Goal: Transaction & Acquisition: Purchase product/service

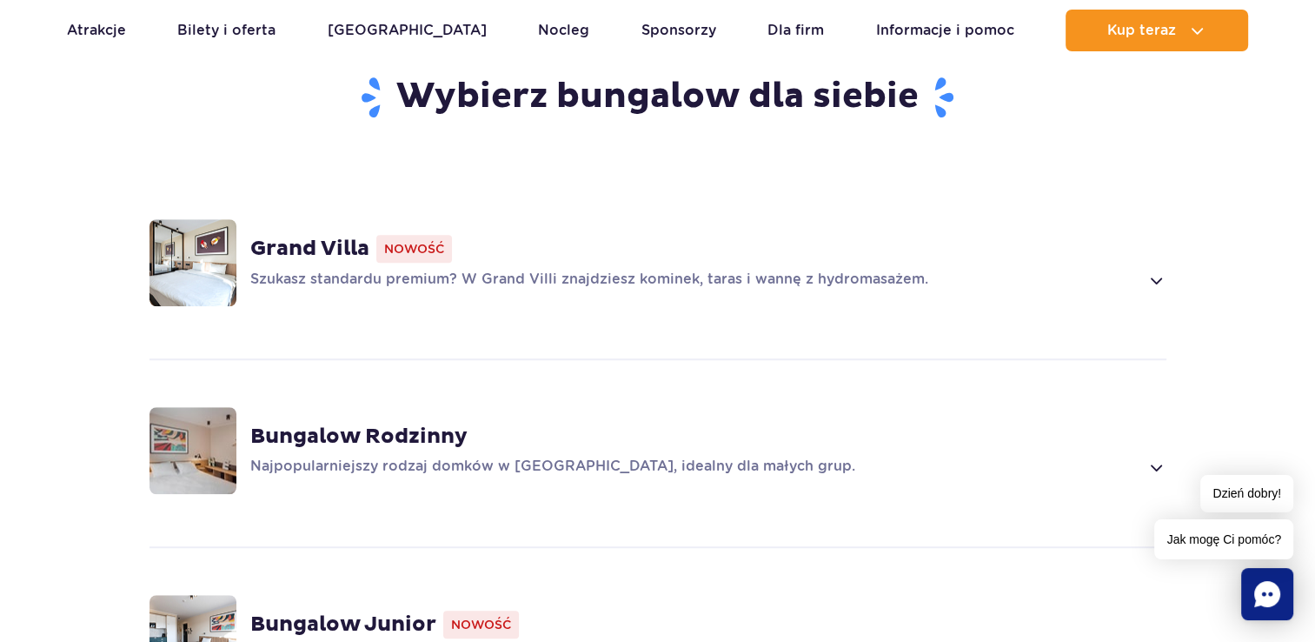
scroll to position [1348, 0]
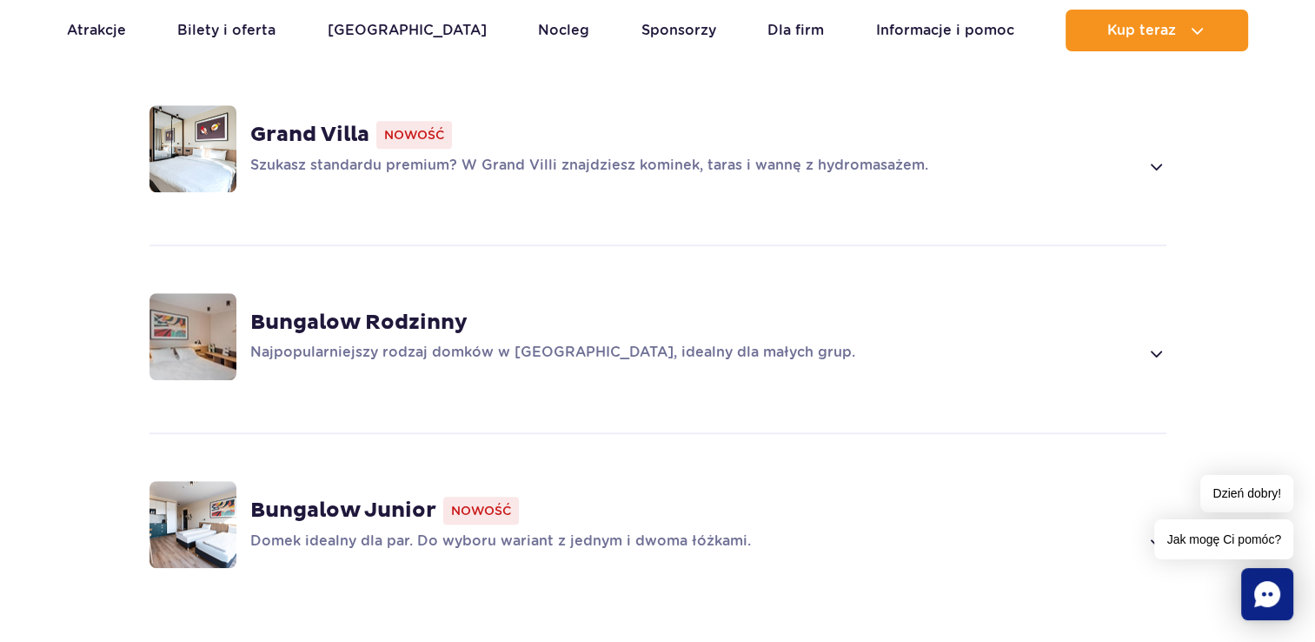
click at [424, 311] on div "Bungalow Rodzinny Najpopularniejszy rodzaj domków w Suntago Village, idealny dl…" at bounding box center [708, 337] width 916 height 54
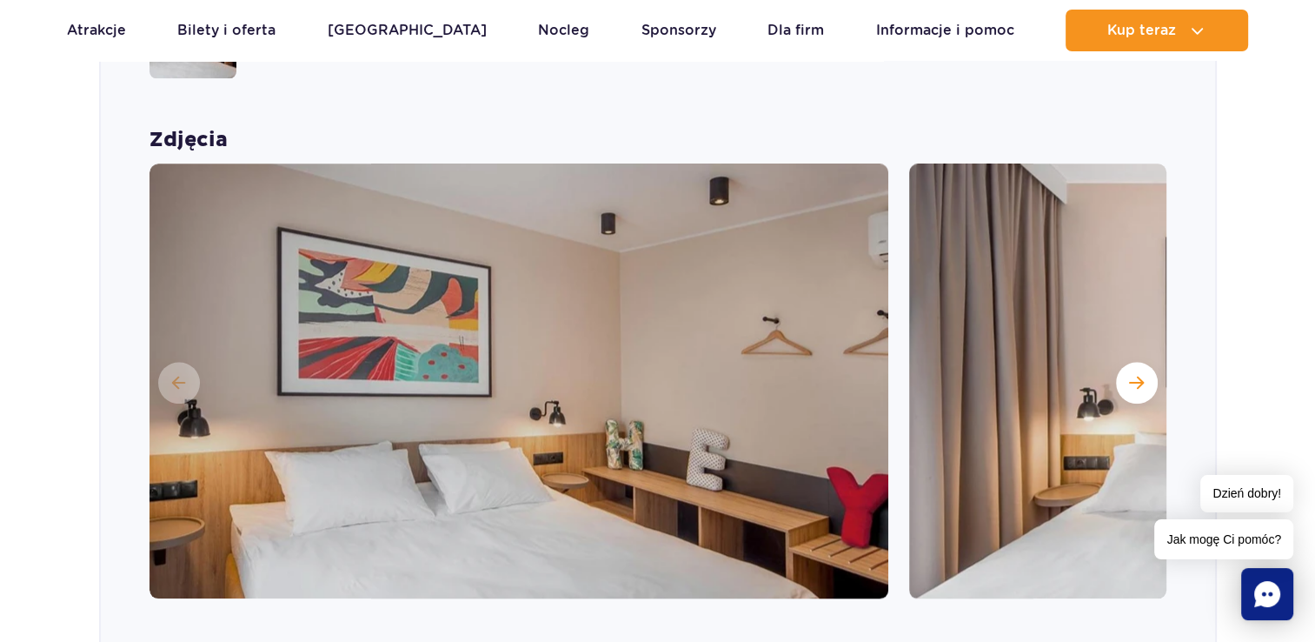
scroll to position [1659, 0]
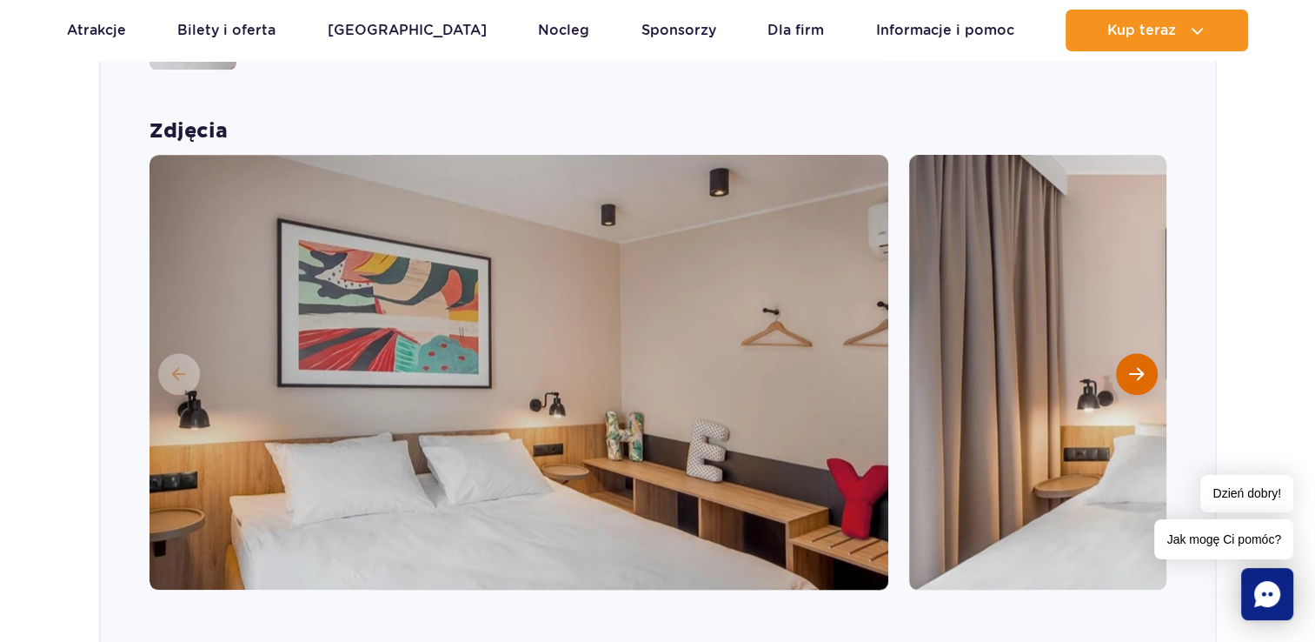
click at [1127, 353] on button "Następny slajd" at bounding box center [1137, 374] width 42 height 42
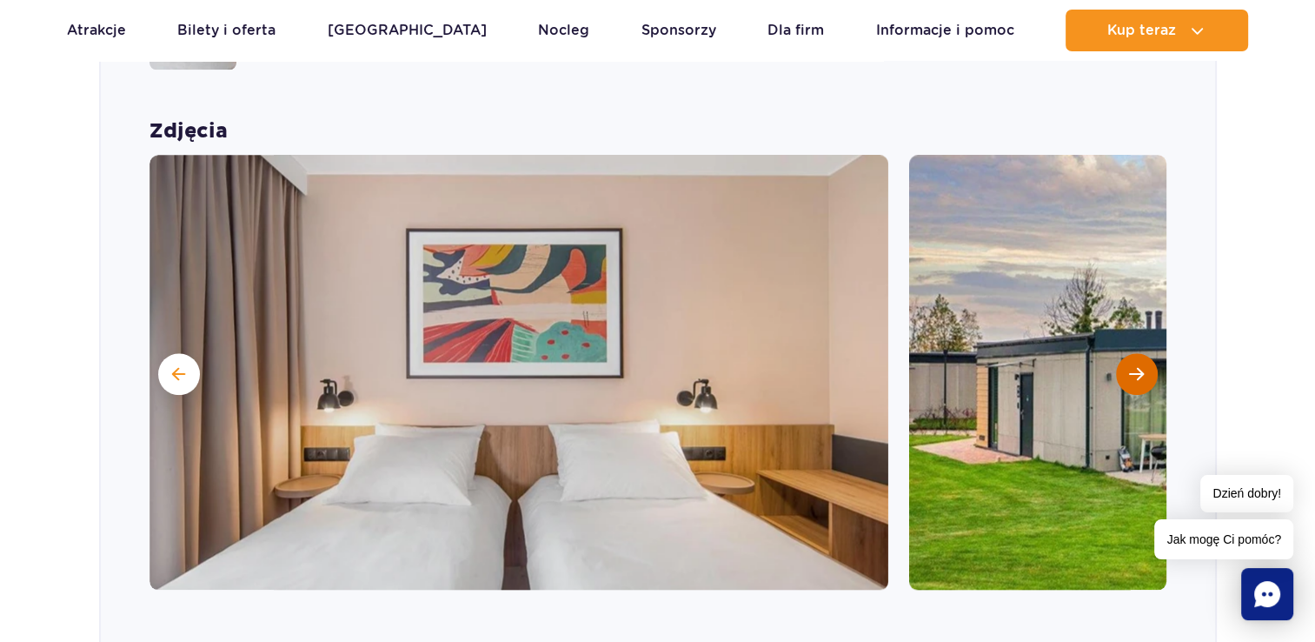
click at [1127, 353] on button "Następny slajd" at bounding box center [1137, 374] width 42 height 42
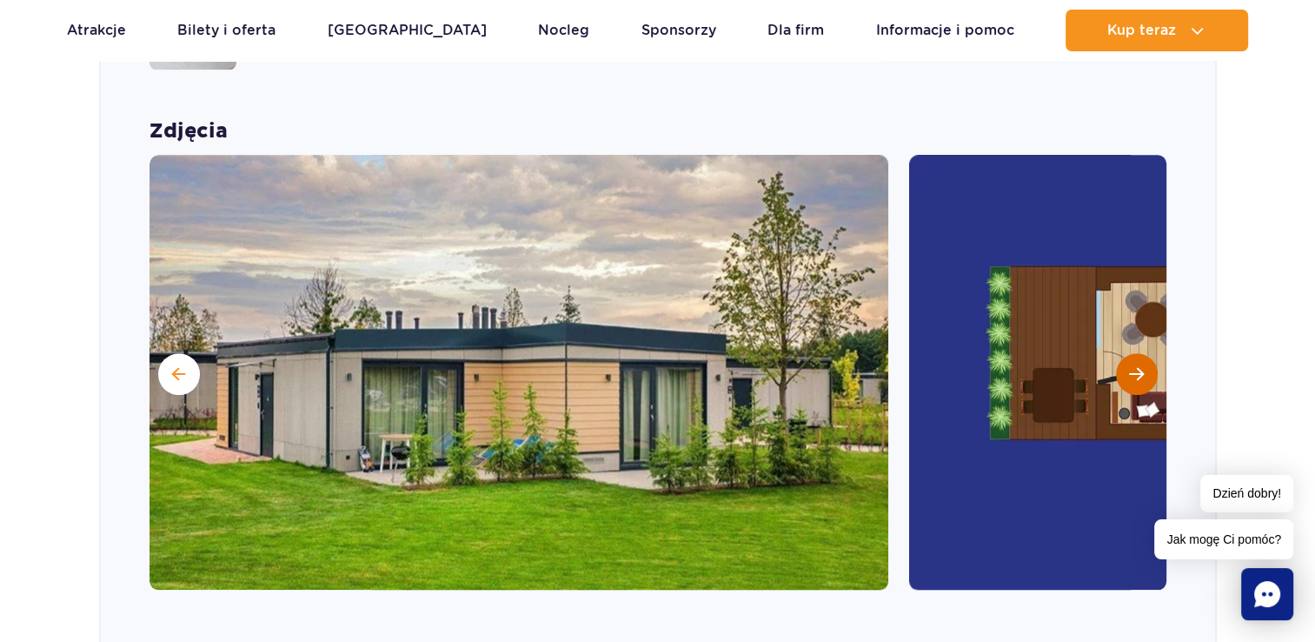
click at [1127, 353] on button "Następny slajd" at bounding box center [1137, 374] width 42 height 42
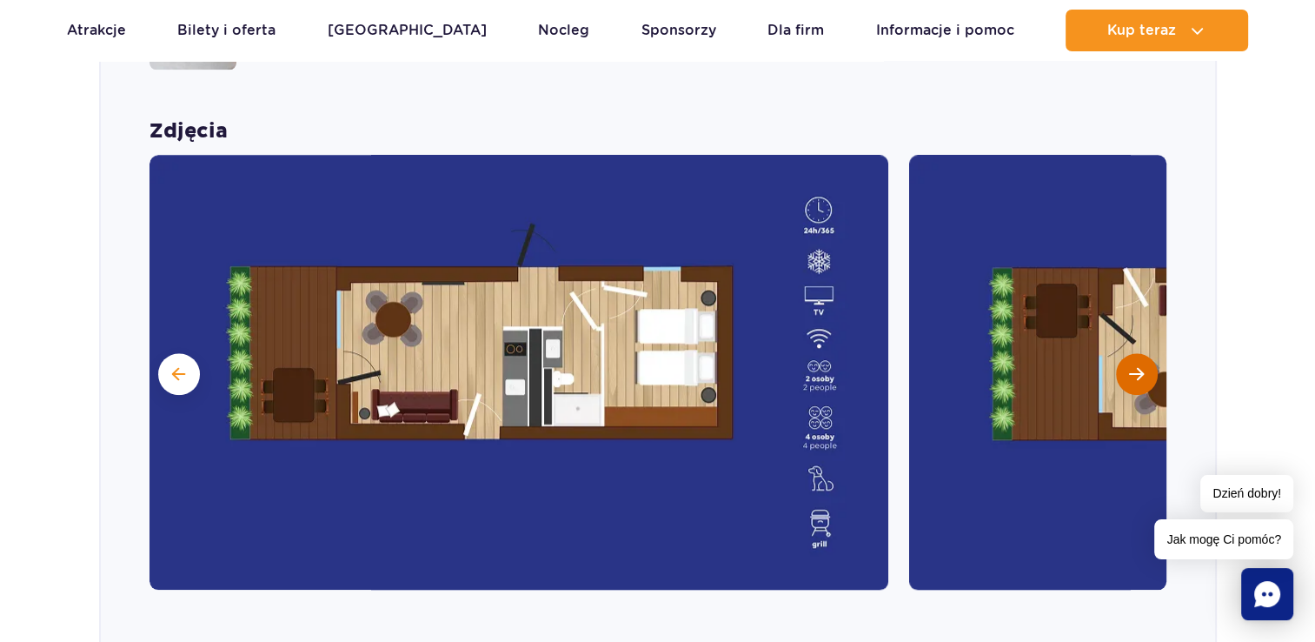
click at [1127, 353] on button "Następny slajd" at bounding box center [1137, 374] width 42 height 42
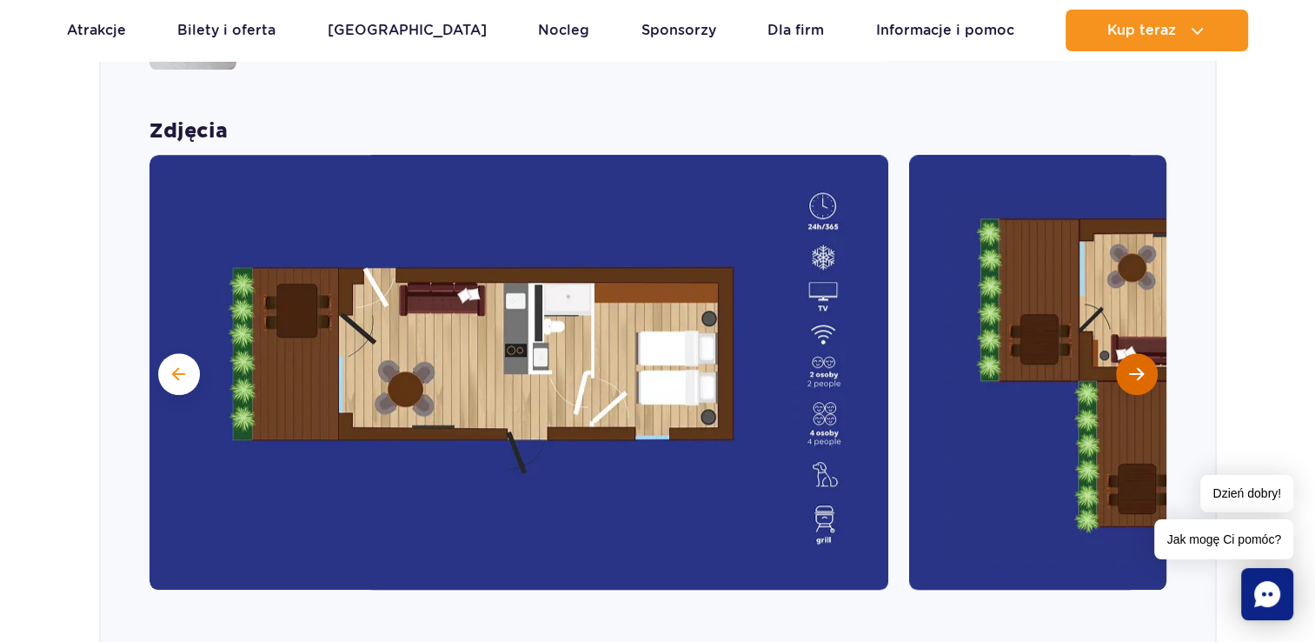
click at [1127, 353] on button "Następny slajd" at bounding box center [1137, 374] width 42 height 42
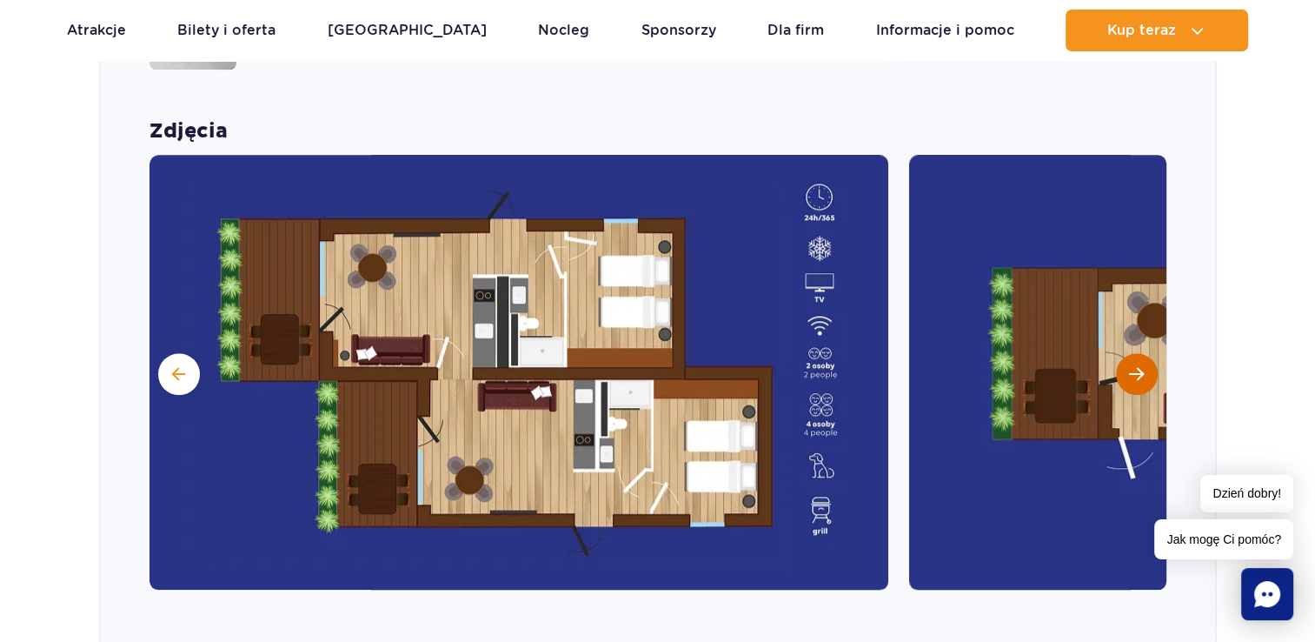
click at [1127, 353] on button "Następny slajd" at bounding box center [1137, 374] width 42 height 42
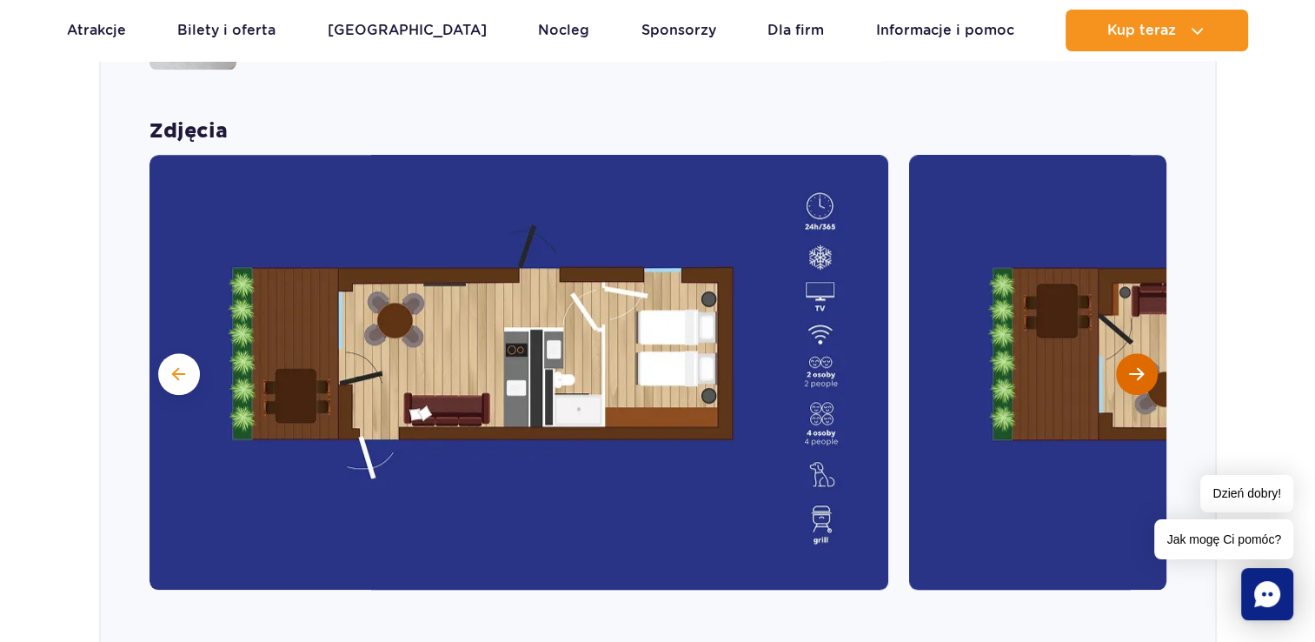
click at [1141, 366] on span "Następny slajd" at bounding box center [1136, 374] width 15 height 16
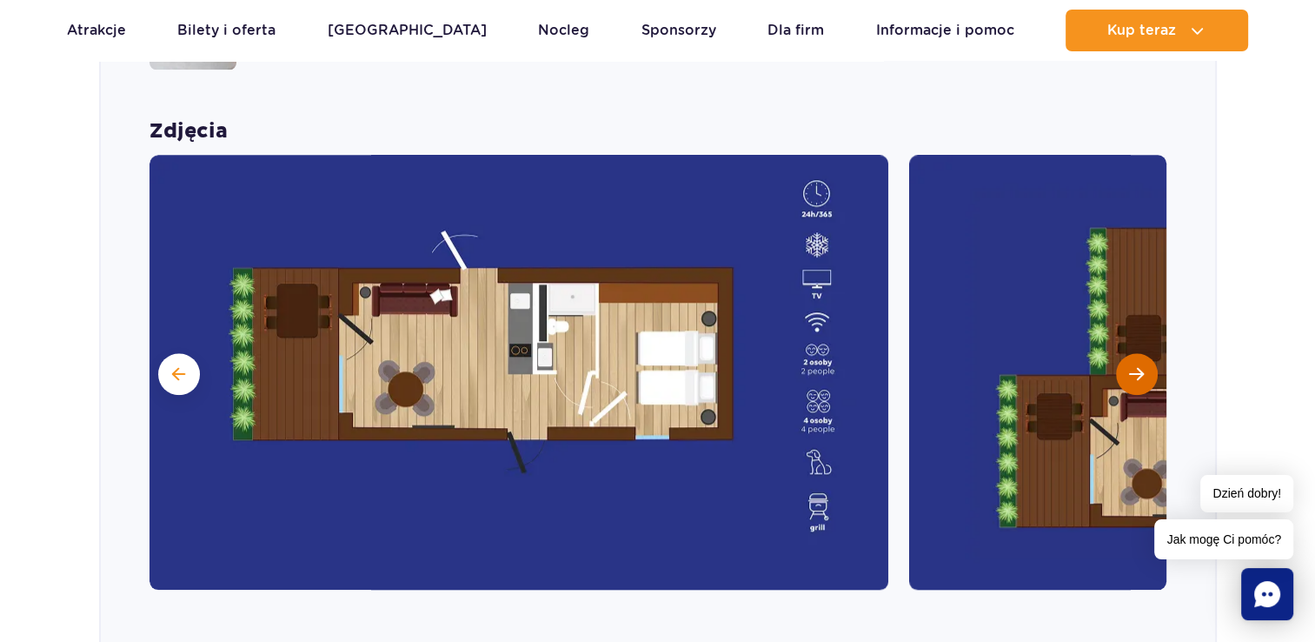
click at [1141, 366] on span "Następny slajd" at bounding box center [1136, 374] width 15 height 16
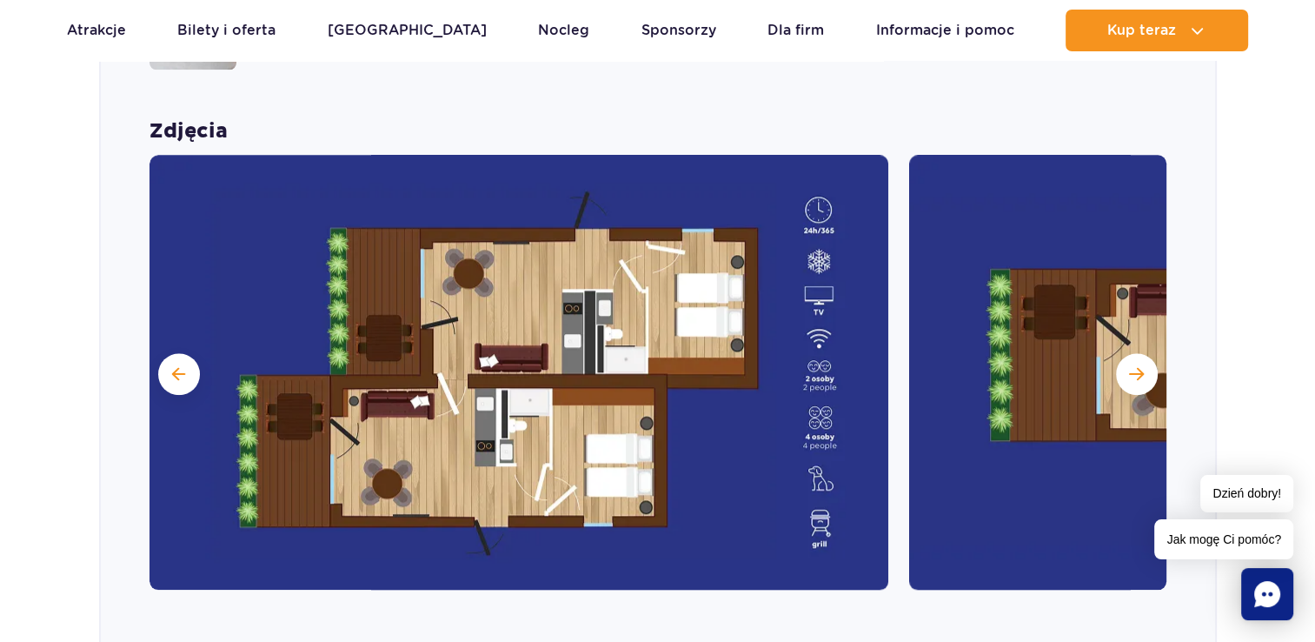
click at [686, 350] on img at bounding box center [519, 372] width 739 height 435
click at [699, 418] on img at bounding box center [519, 372] width 739 height 435
click at [588, 513] on img at bounding box center [519, 372] width 739 height 435
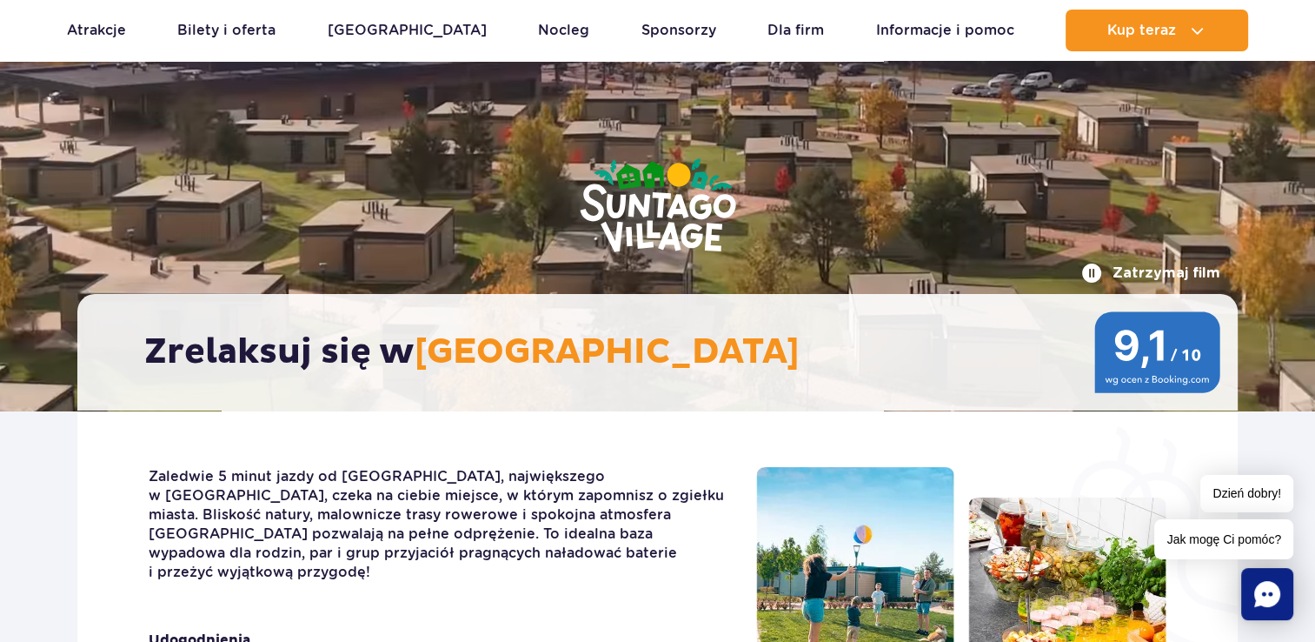
scroll to position [0, 0]
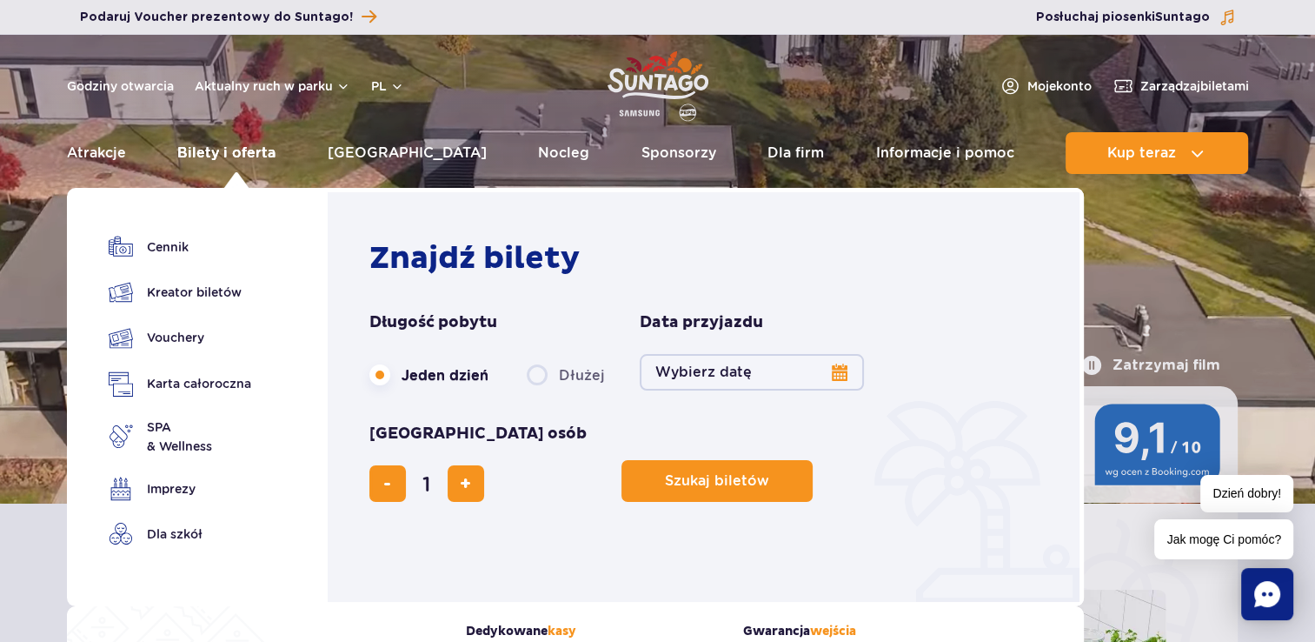
click at [230, 148] on link "Bilety i oferta" at bounding box center [226, 153] width 98 height 42
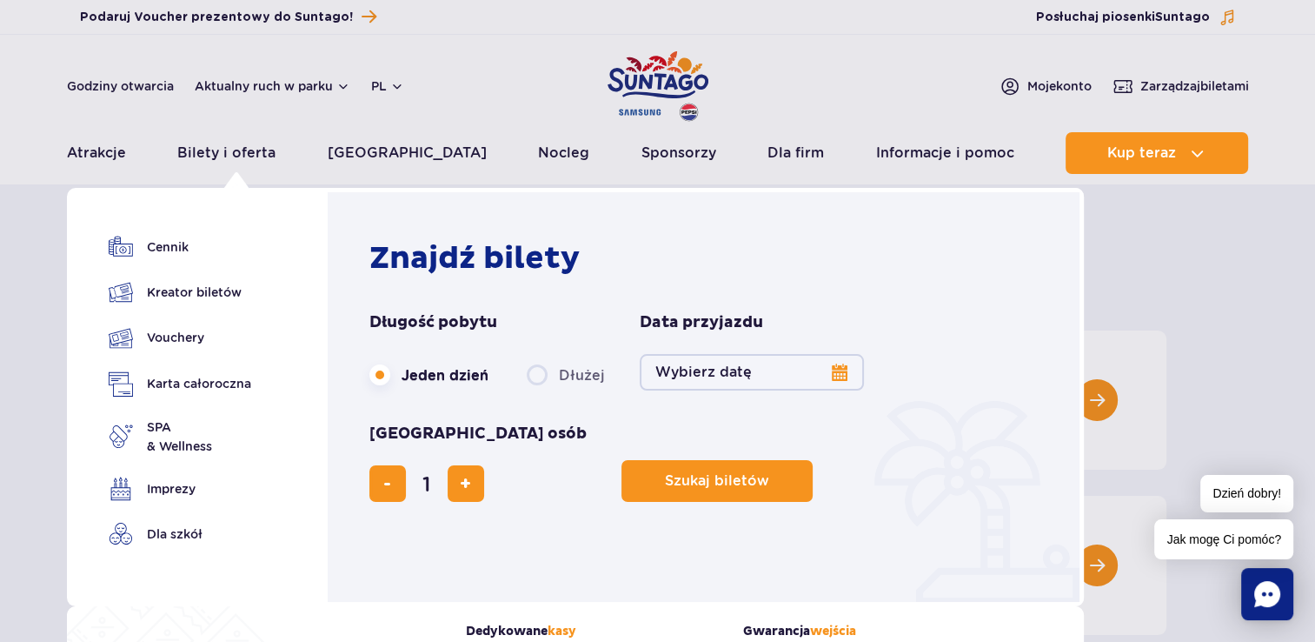
click at [539, 382] on label "Dłużej" at bounding box center [566, 374] width 78 height 37
click at [539, 390] on input "Dłużej" at bounding box center [536, 391] width 19 height 3
radio input "false"
radio input "true"
click at [837, 390] on fieldset "Data przyjazdu data przyjazdu w nawigacji Wybierz datę" at bounding box center [752, 353] width 224 height 83
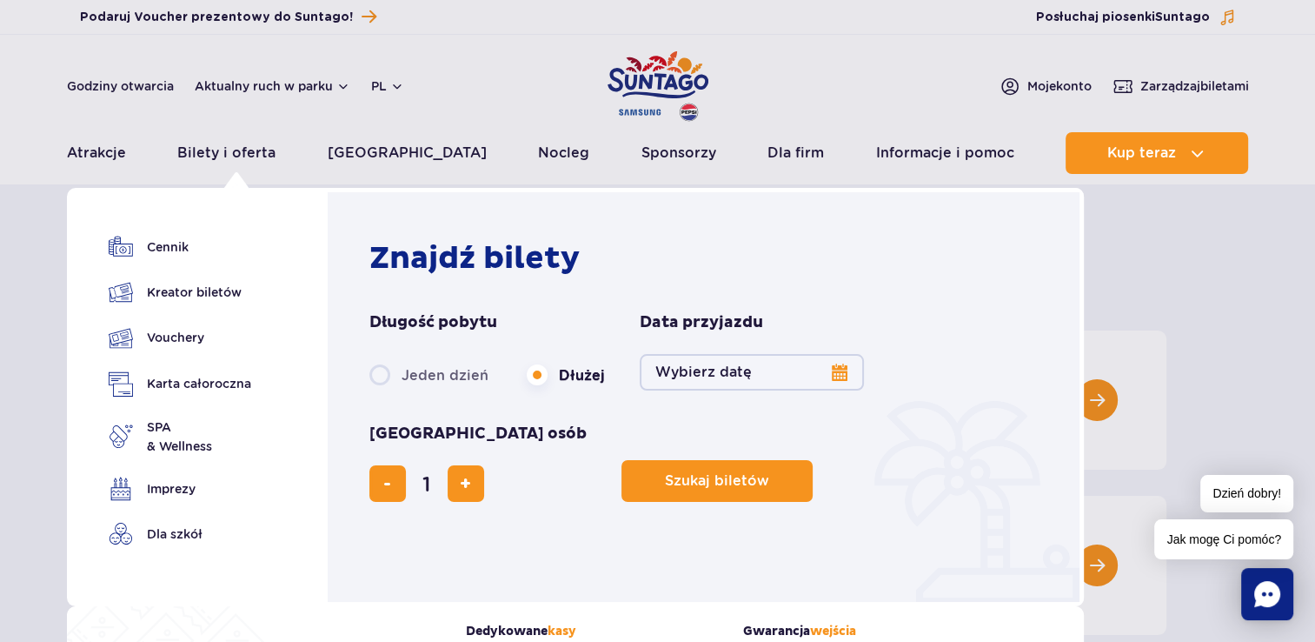
click at [838, 369] on button "Wybierz datę" at bounding box center [752, 372] width 224 height 37
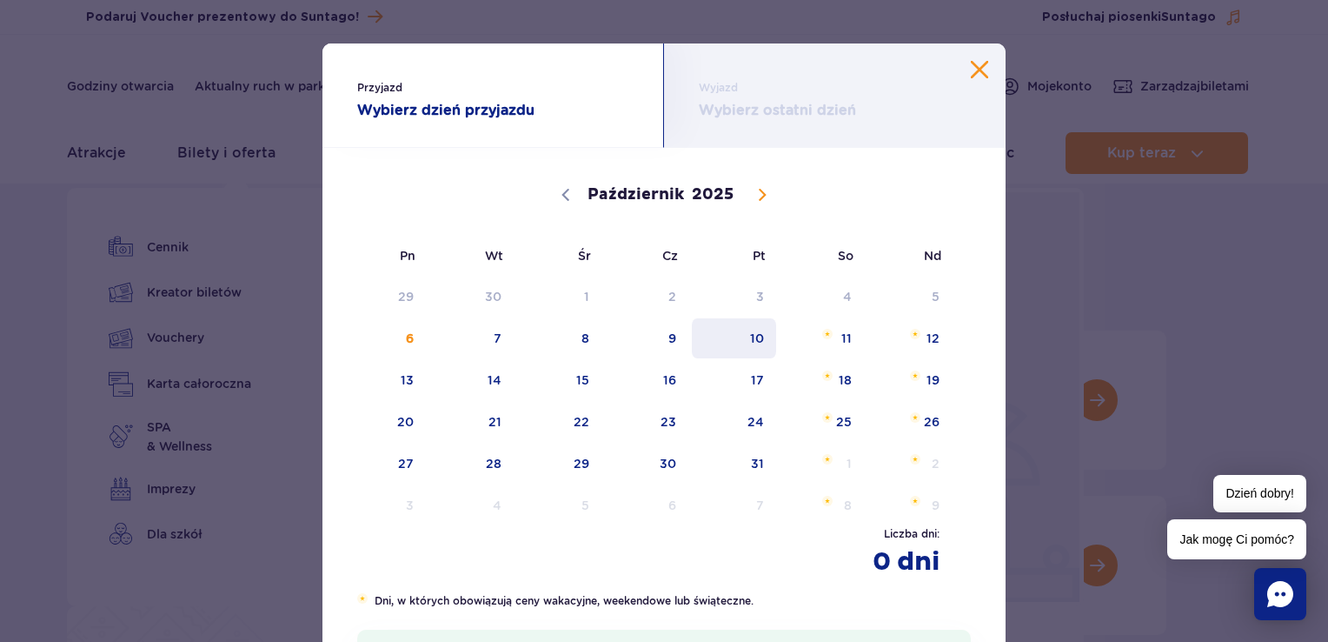
click at [756, 331] on span "10" at bounding box center [734, 338] width 88 height 40
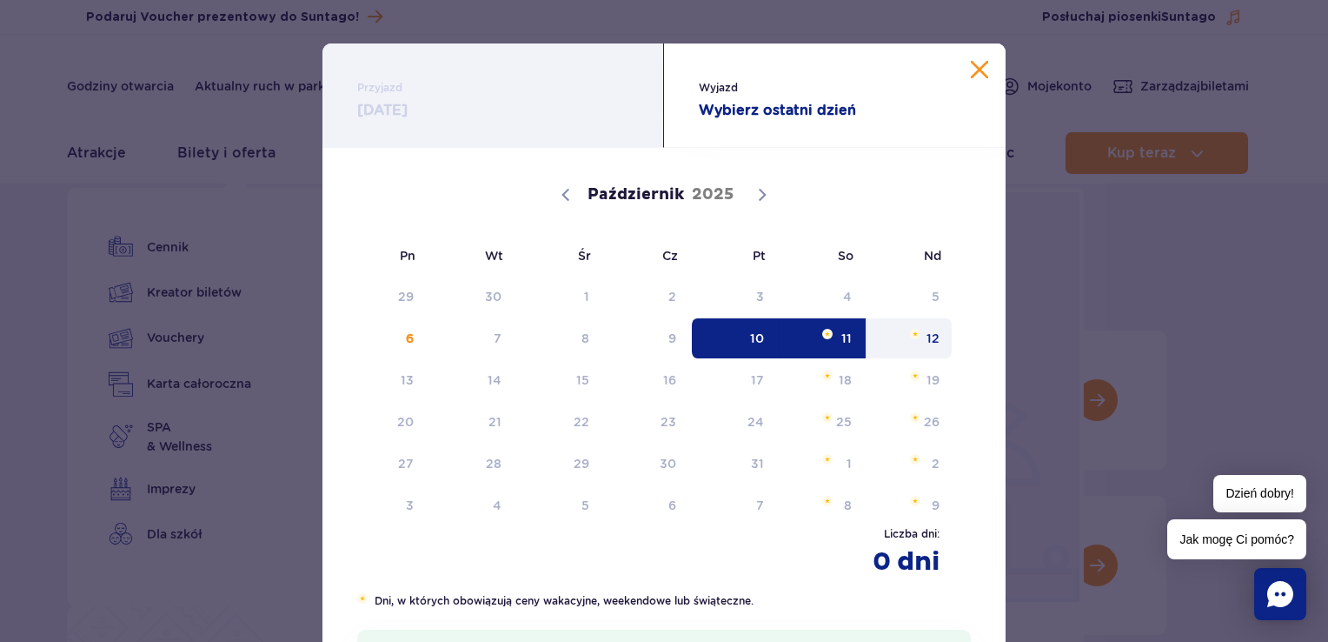
click at [929, 350] on span "12" at bounding box center [910, 338] width 88 height 40
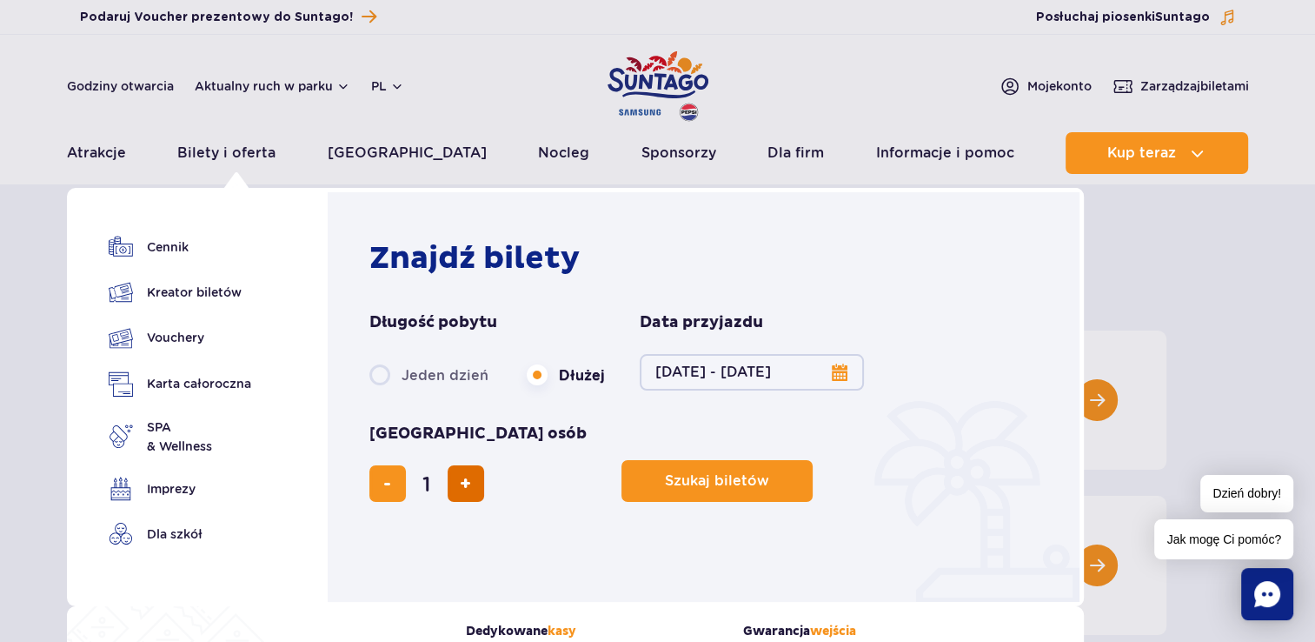
click at [471, 483] on span "dodaj bilet" at bounding box center [465, 483] width 11 height 0
type input "4"
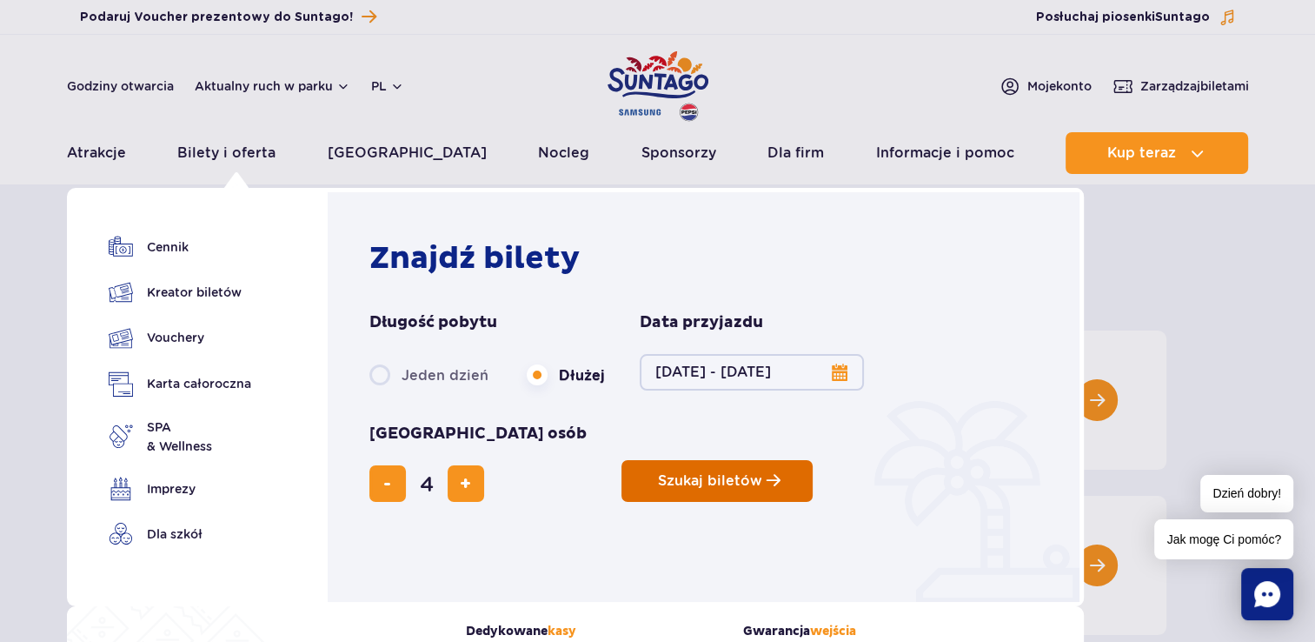
click at [622, 460] on button "Szukaj biletów" at bounding box center [717, 481] width 191 height 42
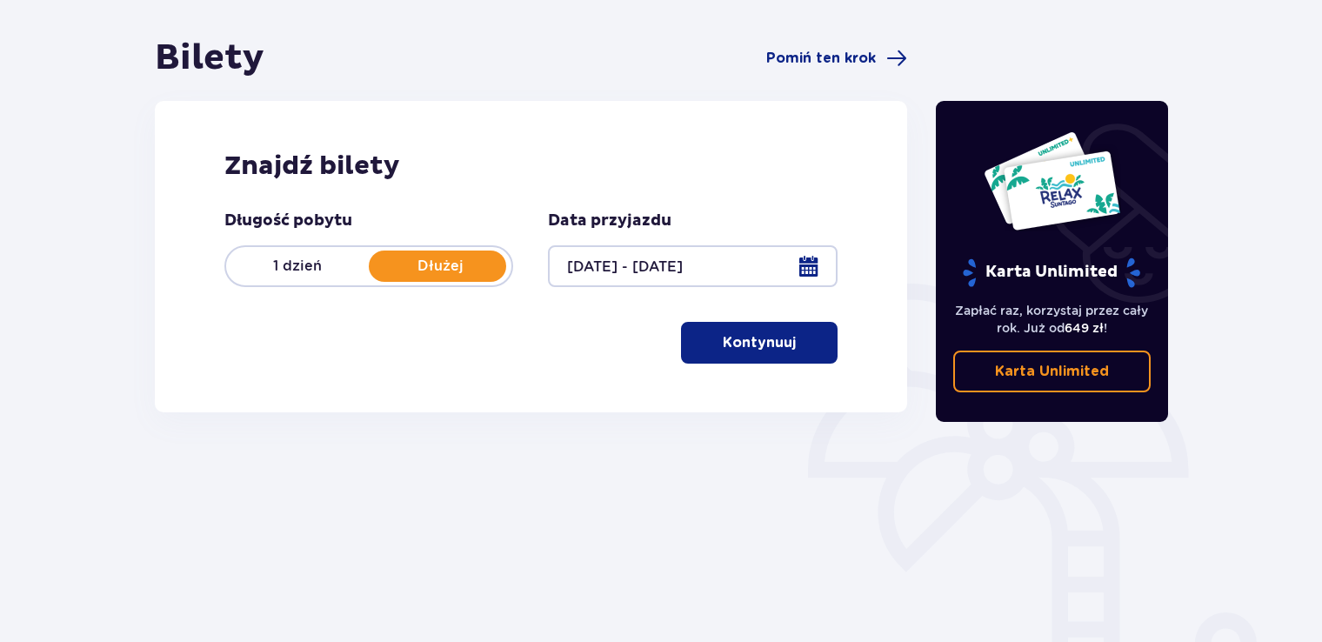
scroll to position [174, 0]
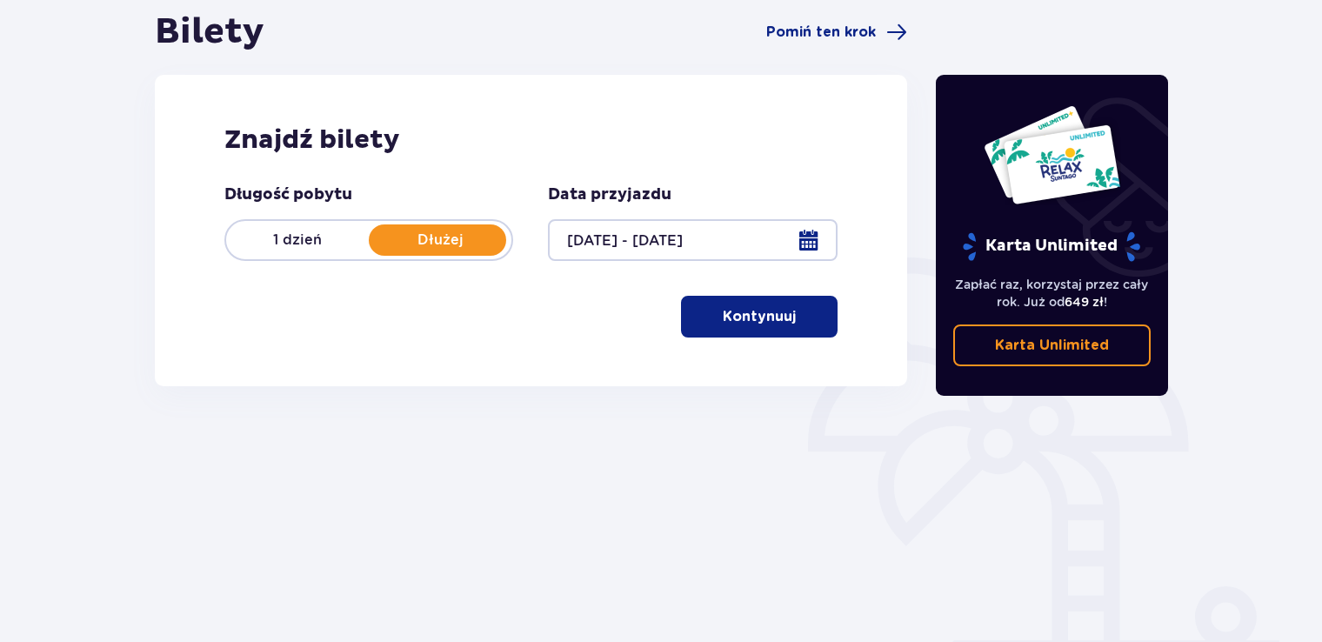
click at [734, 318] on p "Kontynuuj" at bounding box center [758, 316] width 73 height 19
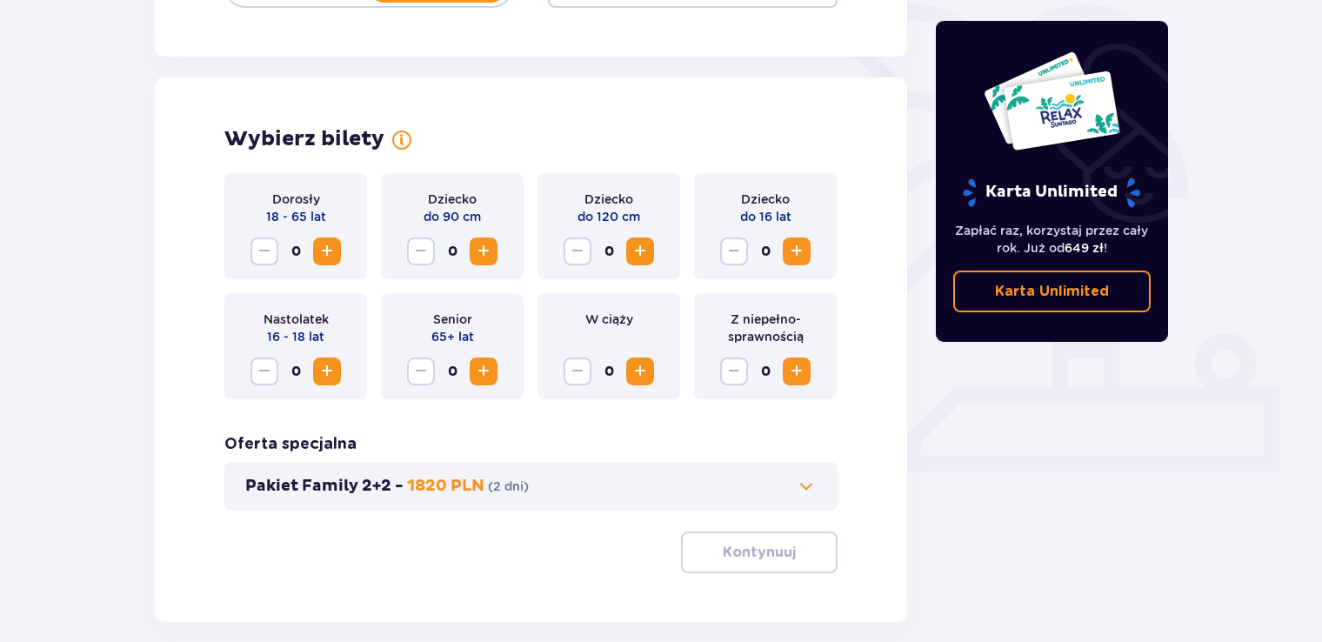
scroll to position [483, 0]
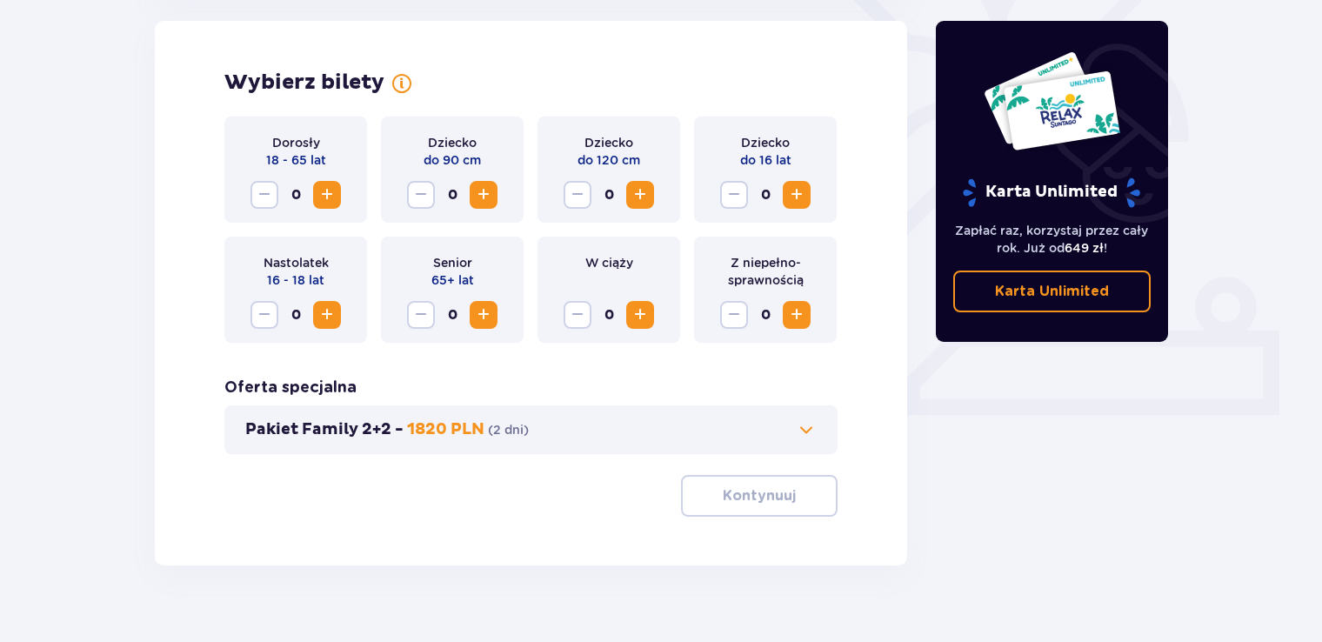
click at [328, 188] on span "Zwiększ" at bounding box center [326, 194] width 21 height 21
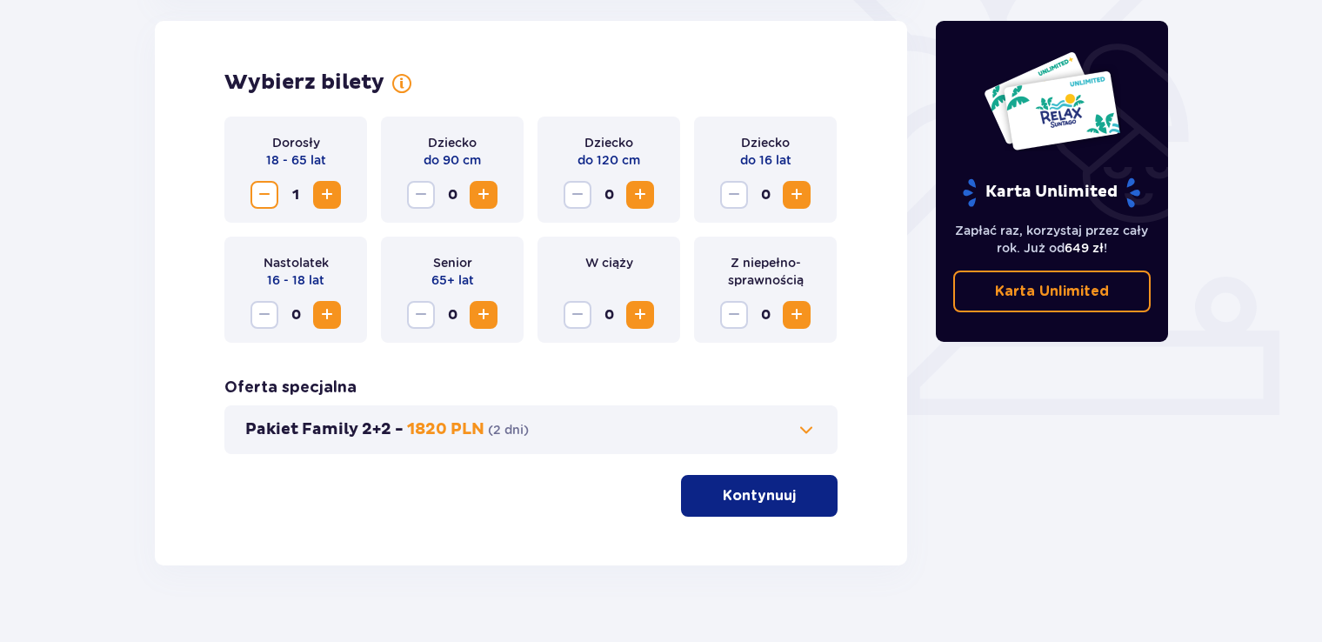
click at [328, 188] on span "Zwiększ" at bounding box center [326, 194] width 21 height 21
click at [796, 200] on span "Zwiększ" at bounding box center [796, 194] width 21 height 21
click at [811, 424] on span at bounding box center [806, 429] width 21 height 21
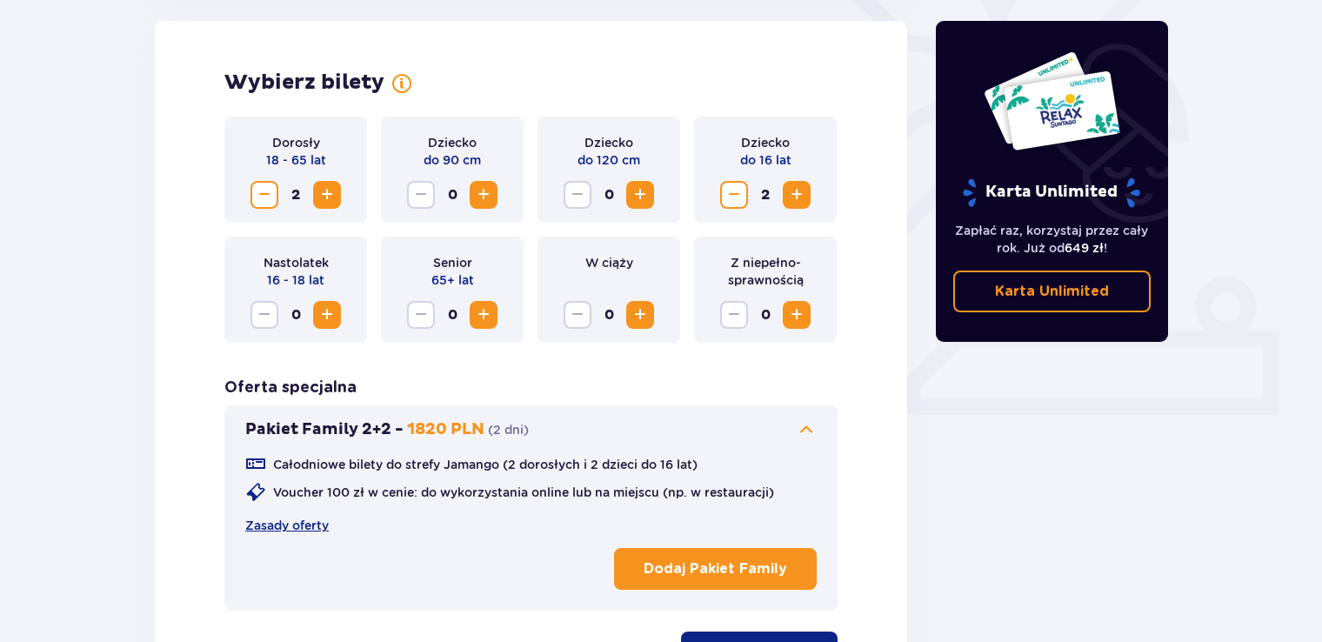
click at [811, 424] on span at bounding box center [806, 429] width 21 height 21
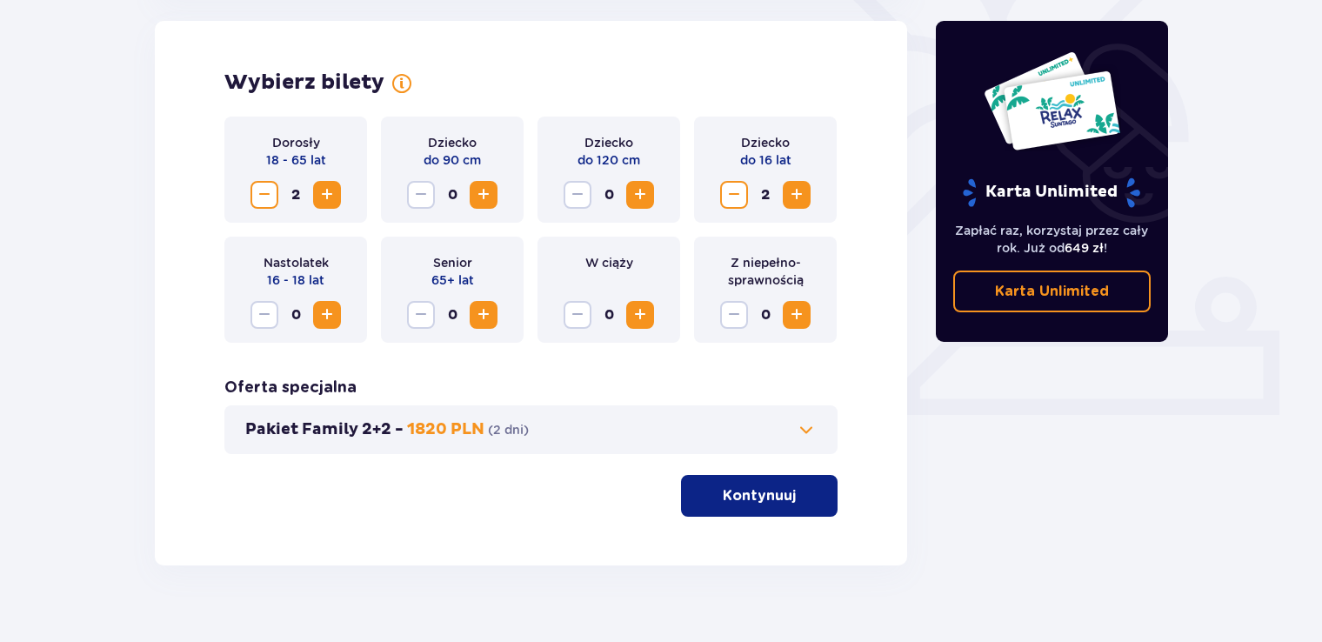
click at [847, 426] on div "Wybierz bilety Dorosły 18 - 65 lat 2 Dziecko do 90 cm 0 Dziecko do 120 cm 0 Dzi…" at bounding box center [531, 293] width 752 height 544
click at [793, 440] on button "Pakiet Family 2+2 - 1820 PLN ( 2 dni )" at bounding box center [530, 429] width 571 height 21
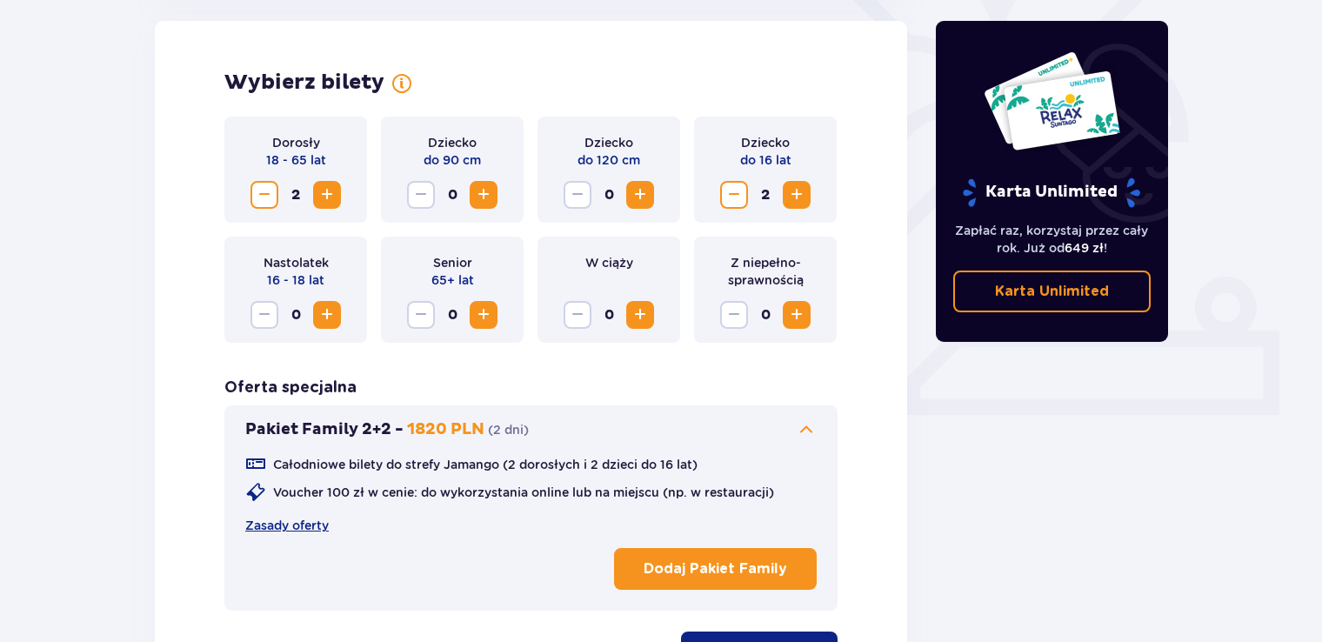
click at [800, 427] on span at bounding box center [806, 429] width 21 height 21
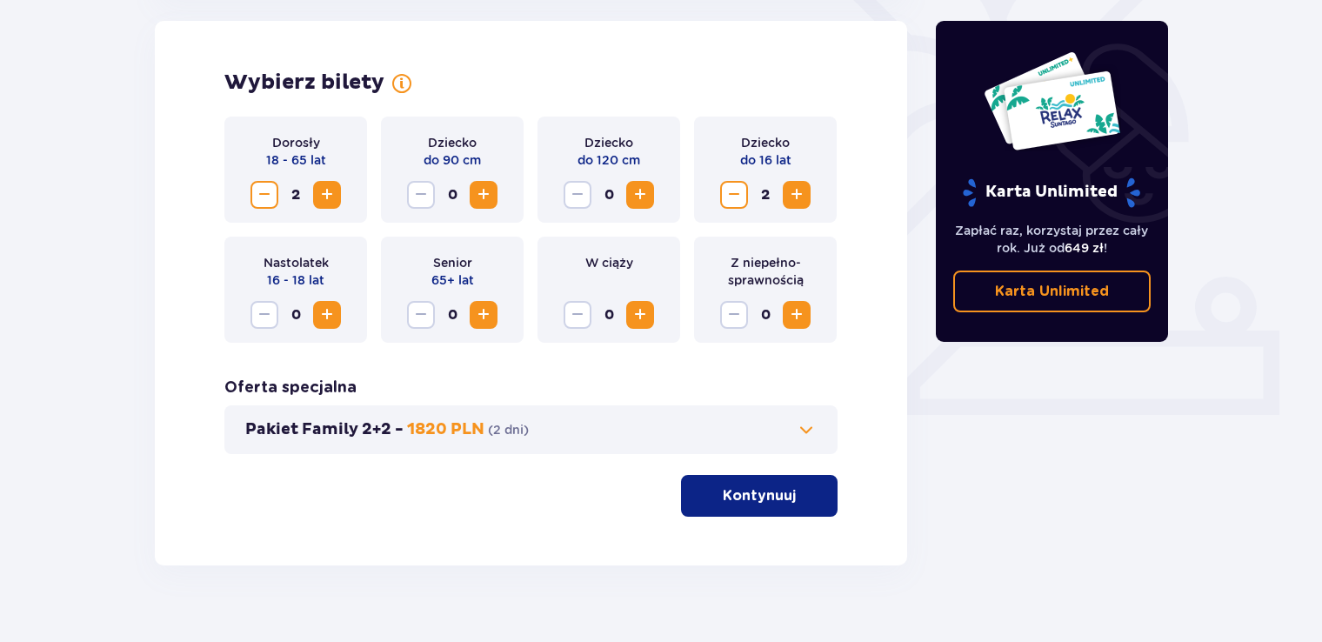
click at [800, 427] on span at bounding box center [806, 429] width 21 height 21
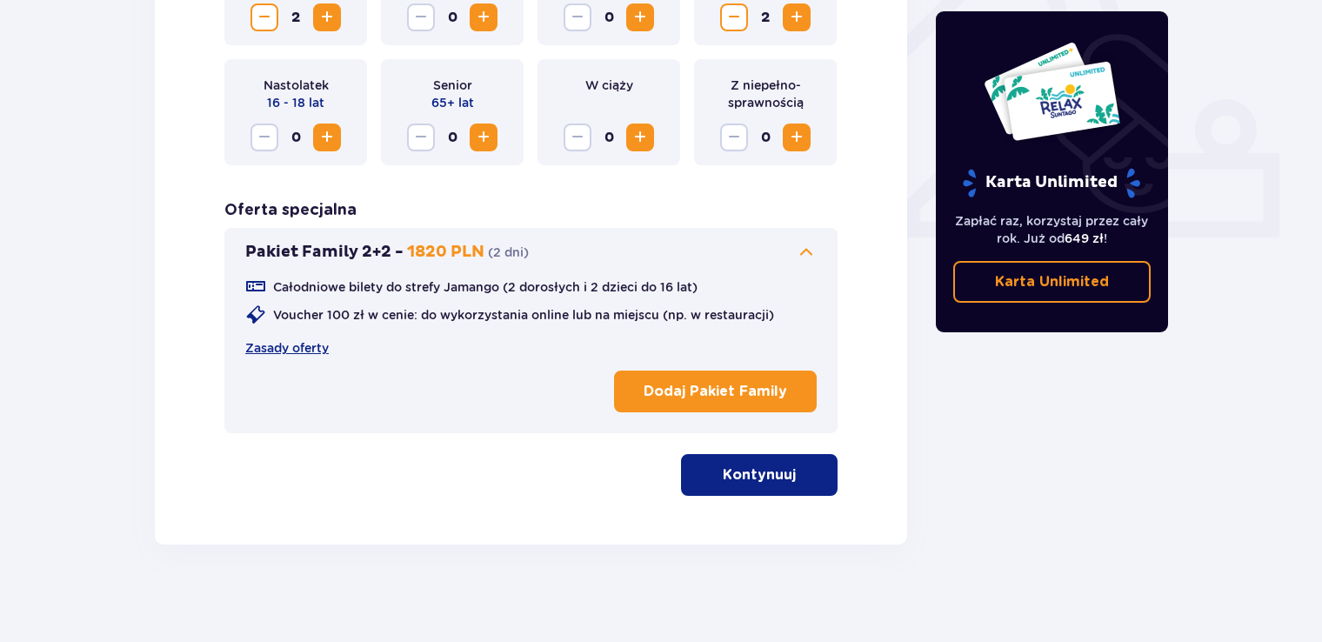
scroll to position [668, 0]
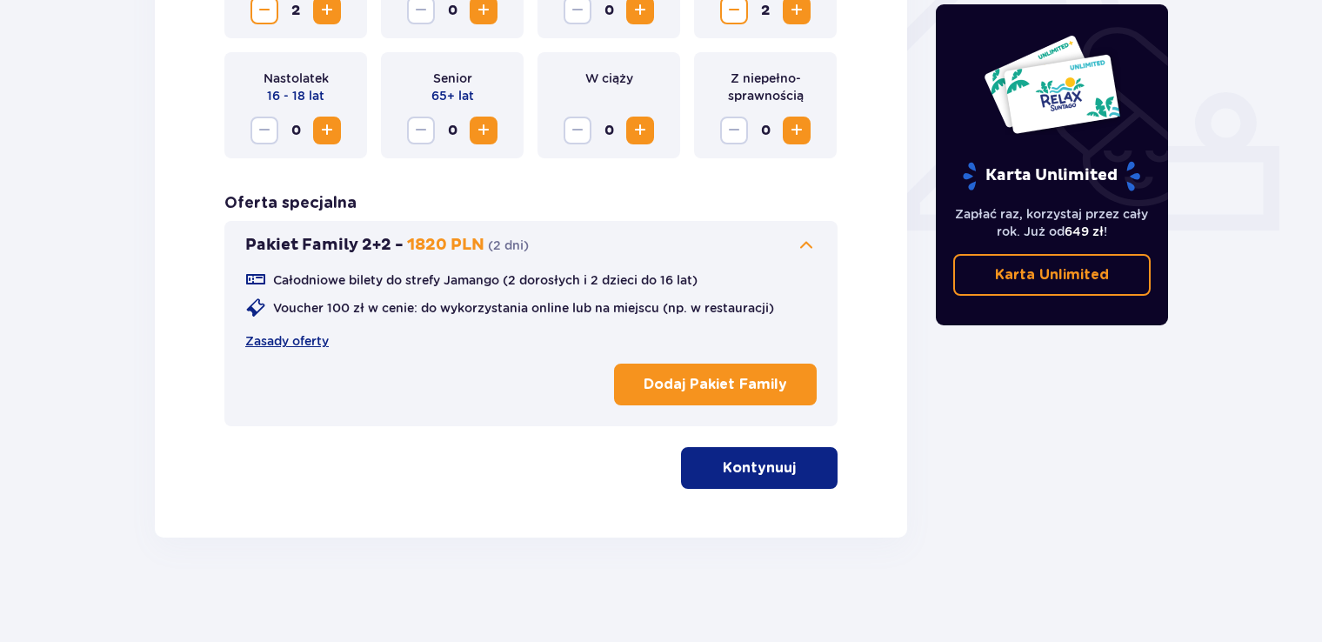
click at [789, 468] on span "button" at bounding box center [799, 467] width 21 height 21
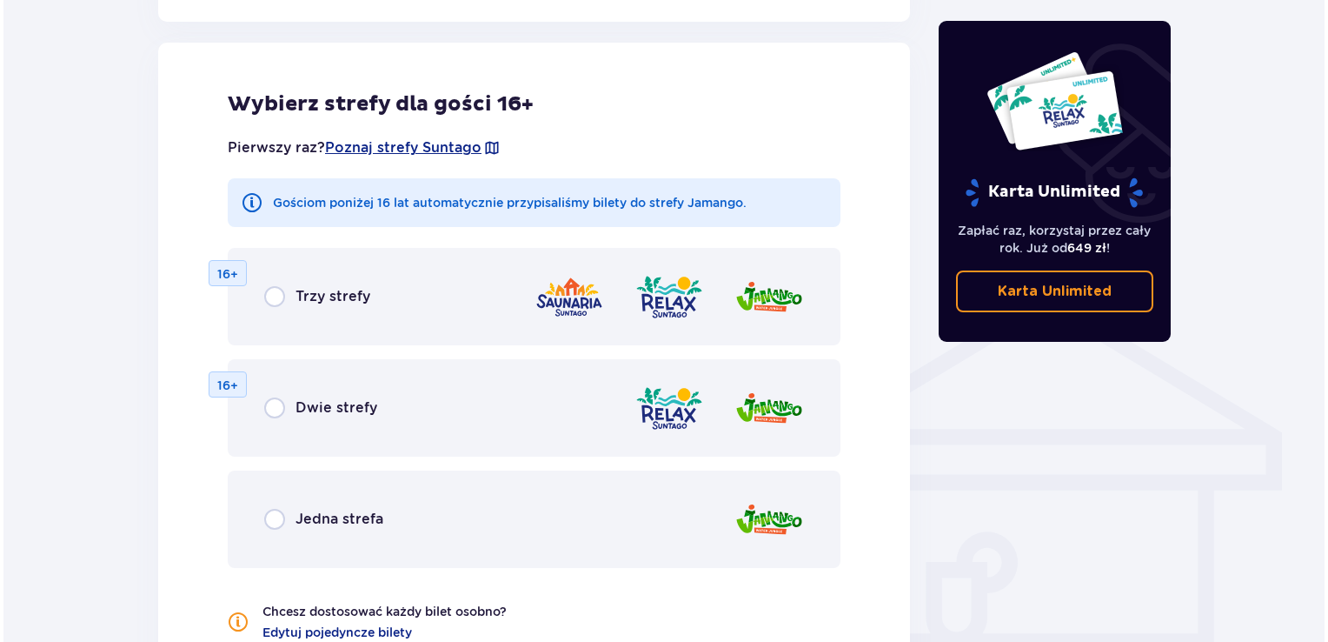
scroll to position [1122, 0]
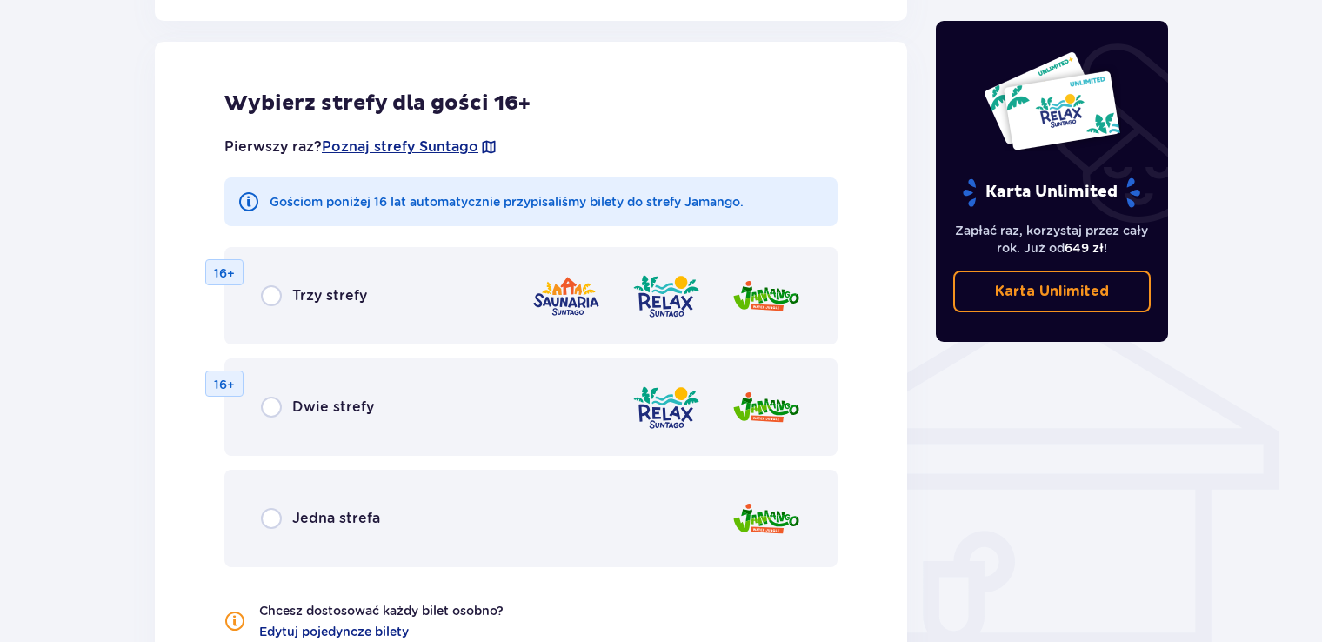
click at [413, 156] on div "Pierwszy raz? Poznaj strefy [GEOGRAPHIC_DATA]" at bounding box center [530, 146] width 613 height 33
click at [417, 143] on span "Poznaj strefy Suntago" at bounding box center [400, 146] width 156 height 19
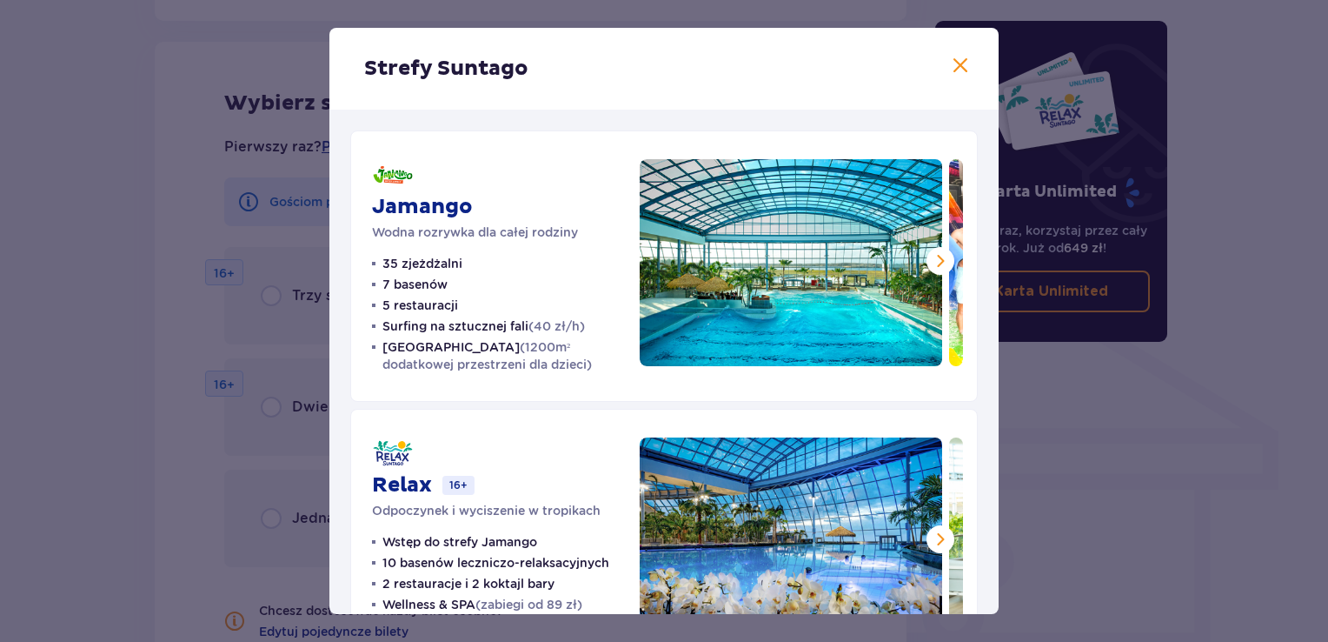
click at [960, 77] on button at bounding box center [960, 67] width 21 height 22
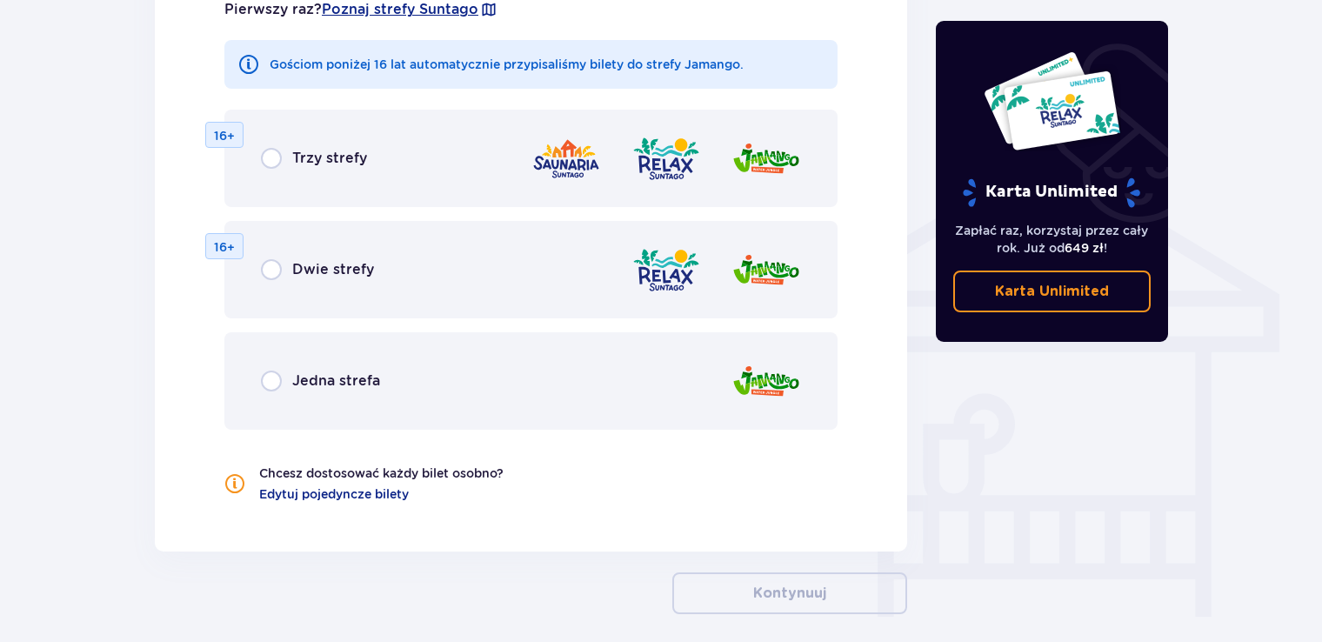
scroll to position [1295, 0]
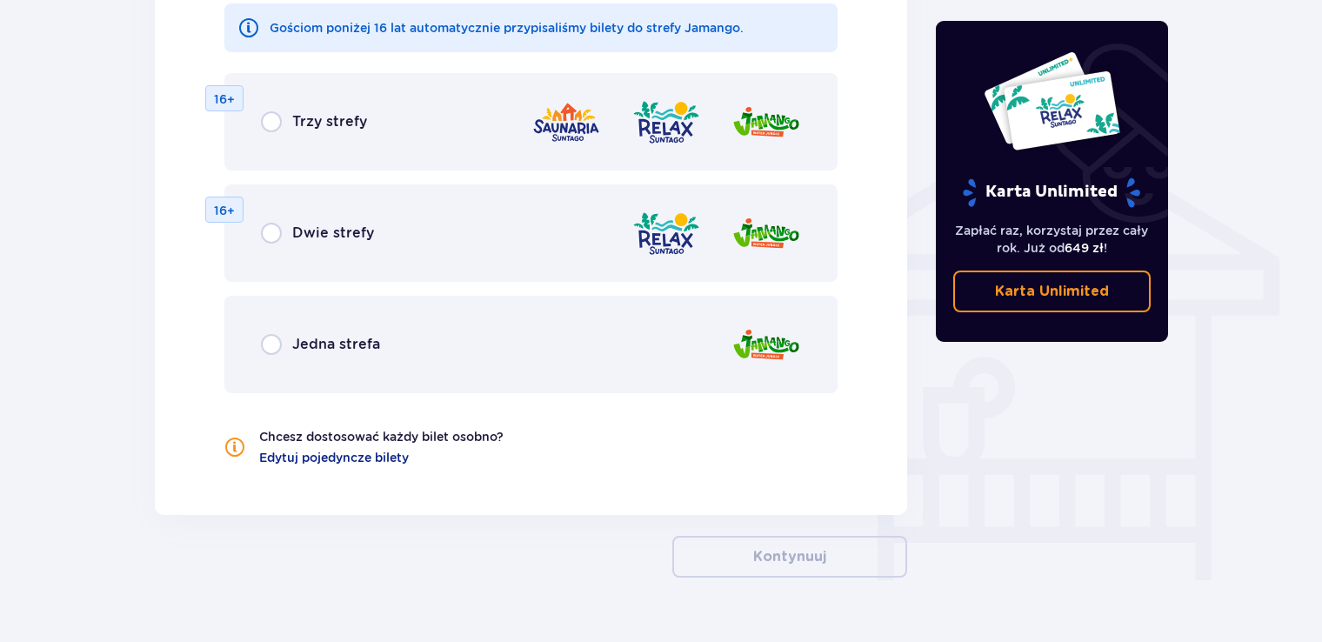
click at [353, 135] on div "Trzy strefy 16+" at bounding box center [530, 121] width 613 height 97
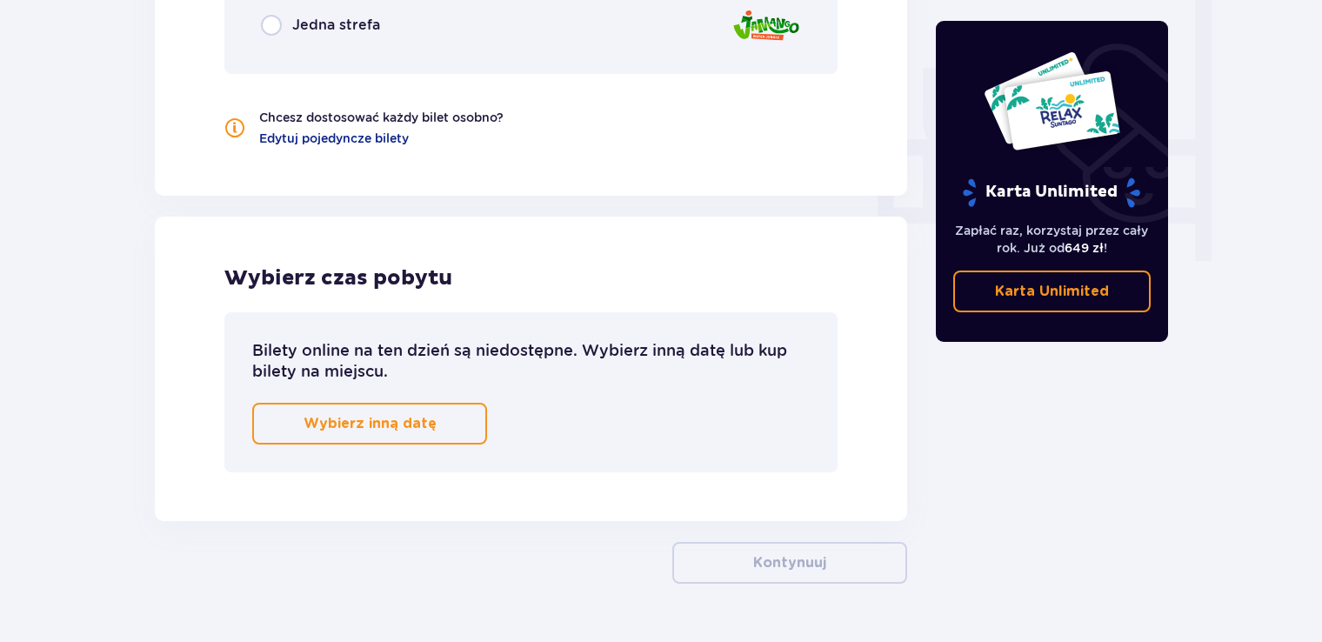
scroll to position [1660, 0]
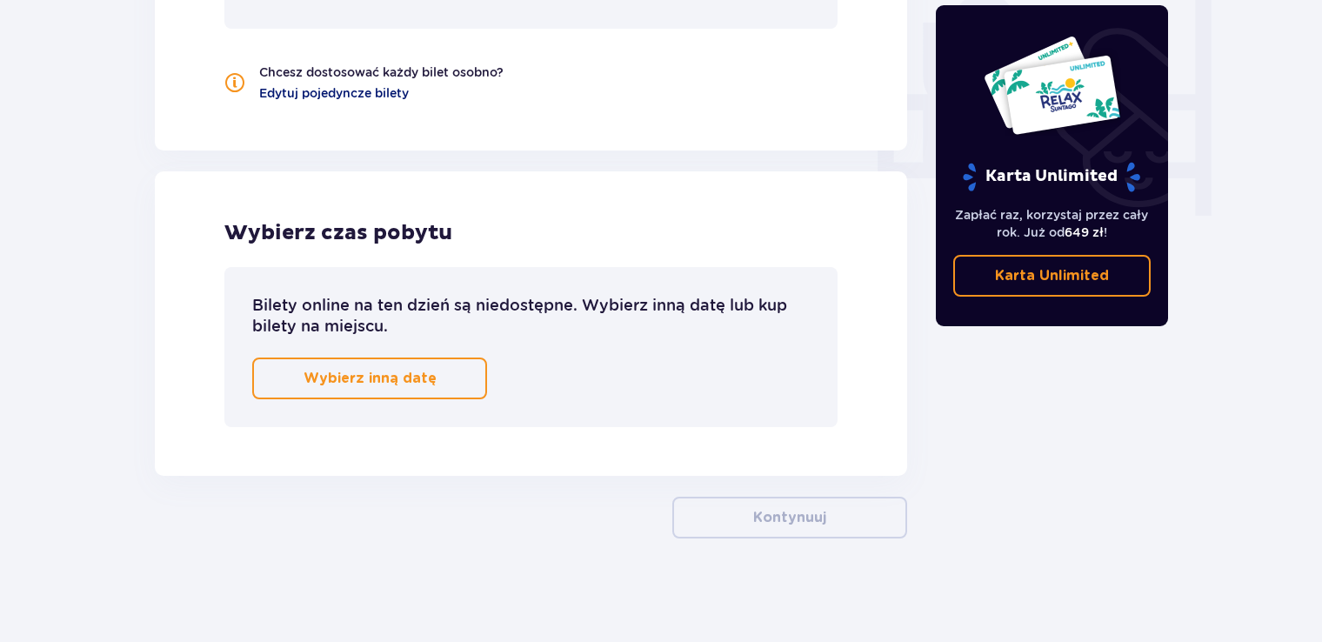
click at [354, 97] on span "Edytuj pojedyncze bilety" at bounding box center [334, 92] width 150 height 17
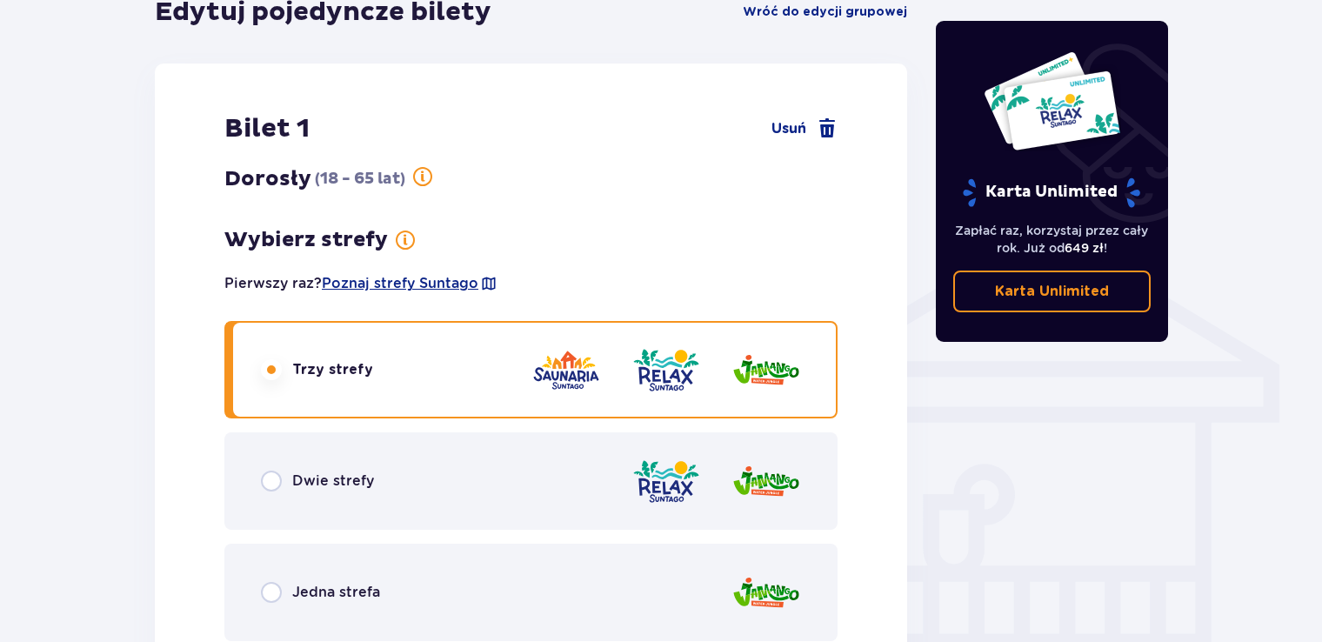
scroll to position [1122, 0]
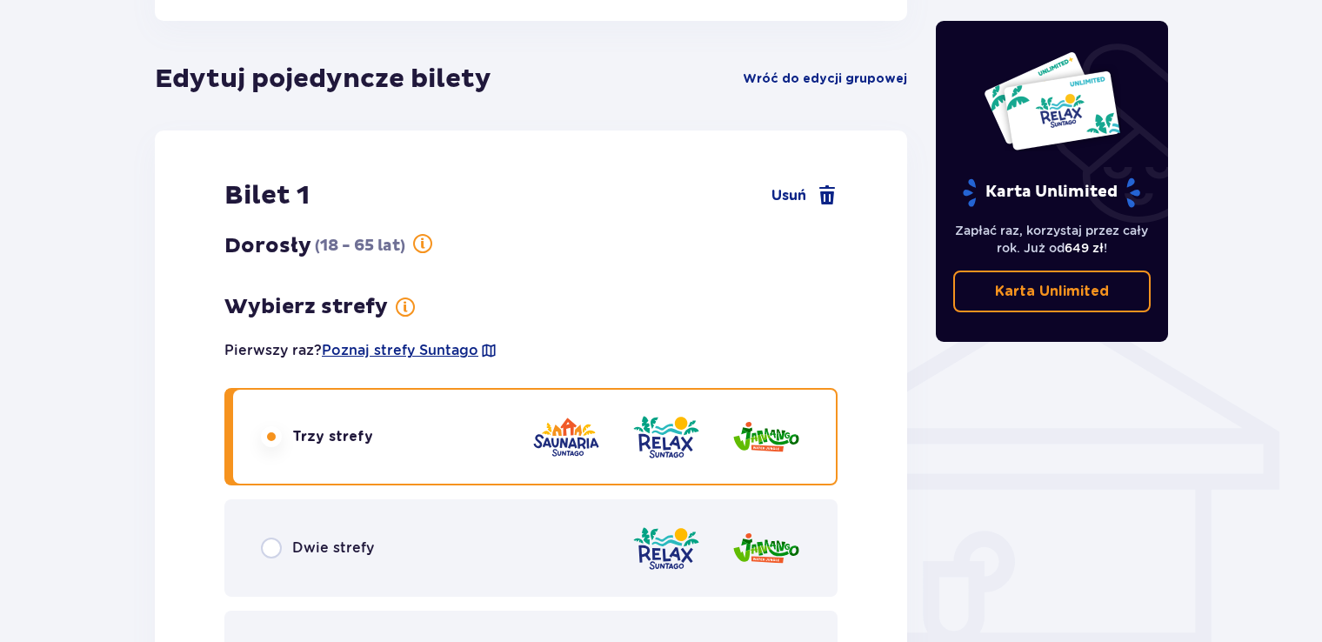
click at [880, 73] on span "Wróć do edycji grupowej" at bounding box center [824, 78] width 164 height 17
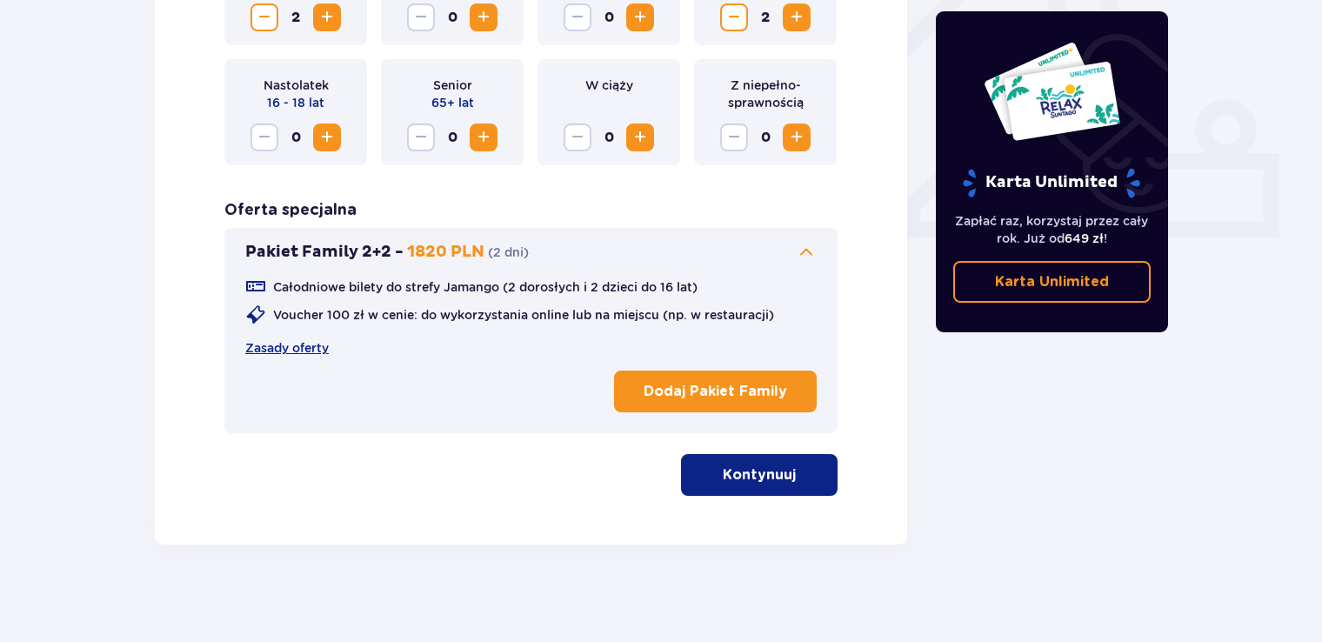
scroll to position [668, 0]
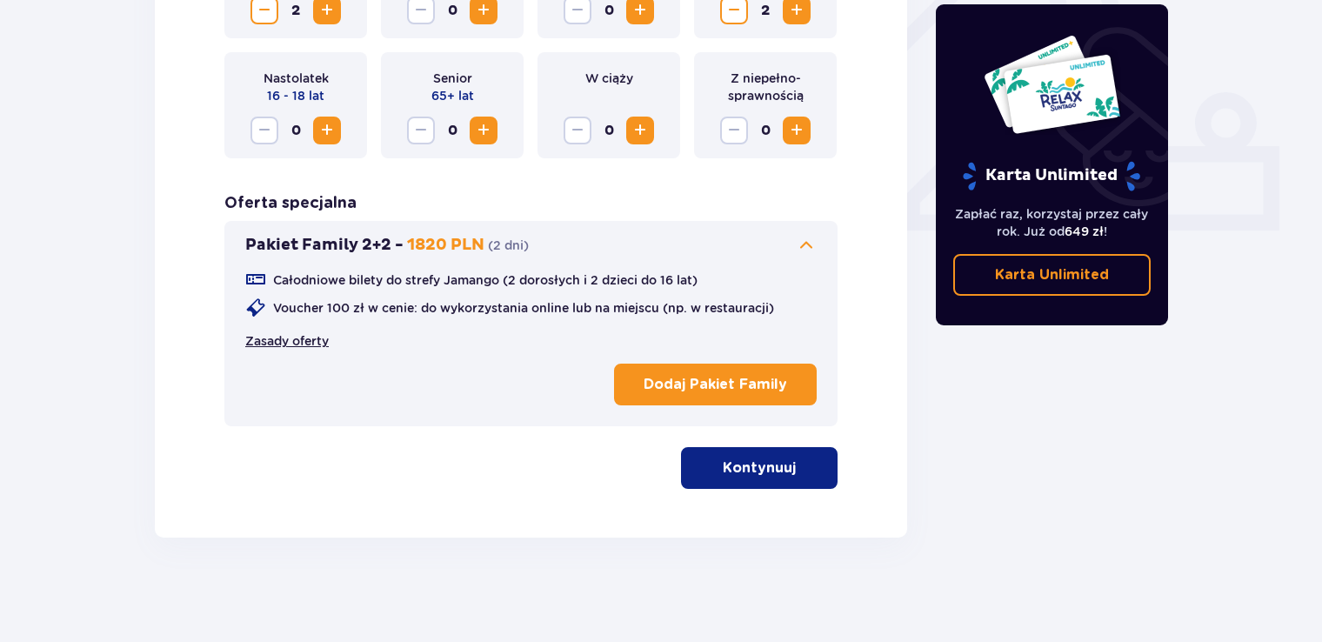
click at [310, 339] on link "Zasady oferty" at bounding box center [286, 340] width 83 height 17
click at [737, 385] on p "Dodaj Pakiet Family" at bounding box center [714, 384] width 143 height 19
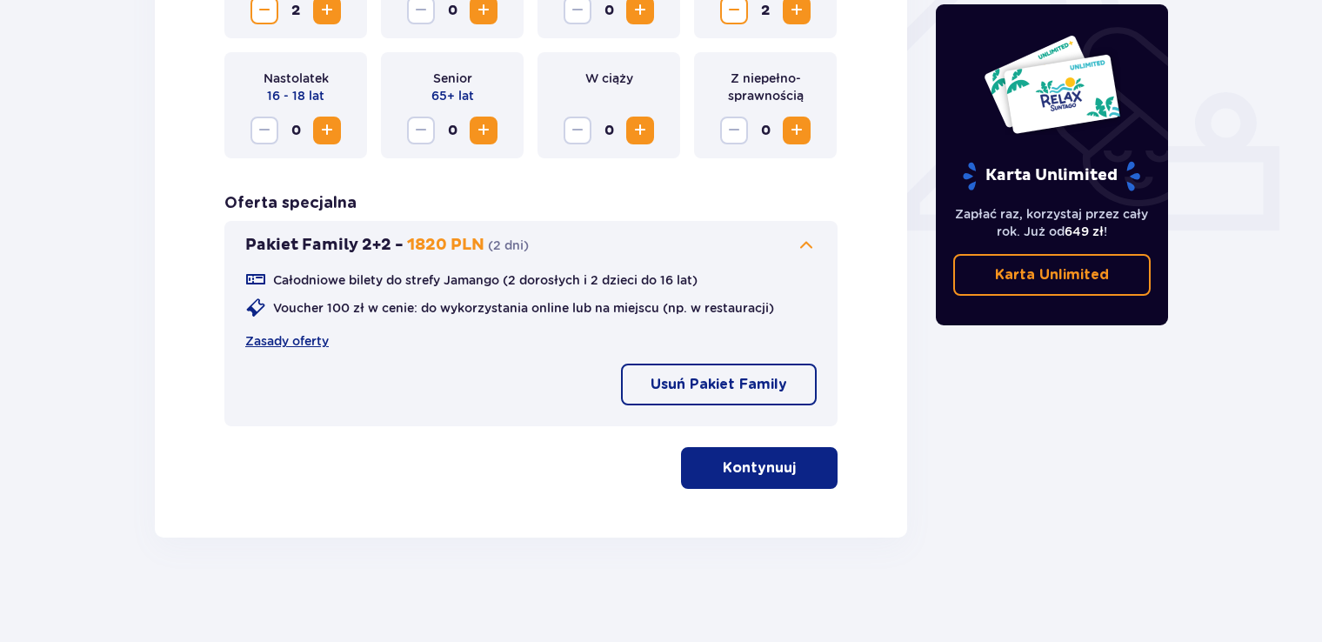
click at [737, 385] on p "Usuń Pakiet Family" at bounding box center [718, 384] width 137 height 19
click at [737, 385] on p "Dodaj Pakiet Family" at bounding box center [714, 384] width 143 height 19
click at [480, 303] on p "Voucher 100 zł w cenie: do wykorzystania online lub na miejscu (np. w restaurac…" at bounding box center [523, 307] width 501 height 17
click at [449, 248] on p "1820 PLN" at bounding box center [445, 245] width 77 height 21
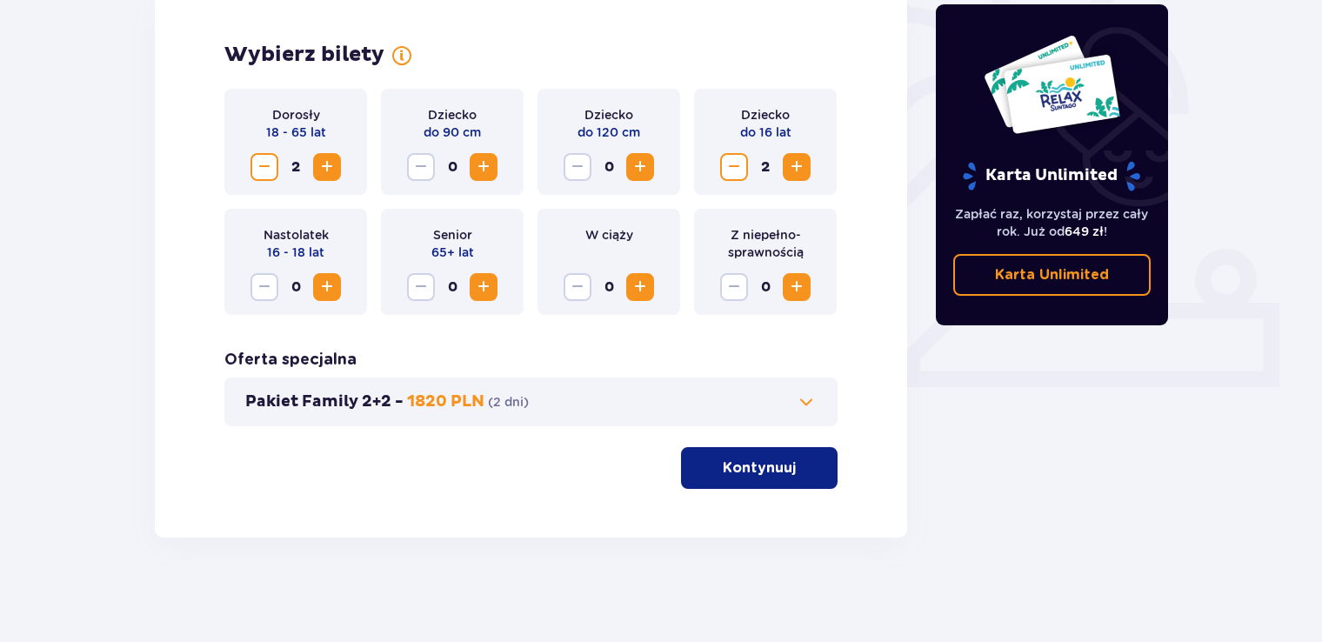
click at [488, 410] on p "( 2 dni )" at bounding box center [508, 401] width 41 height 17
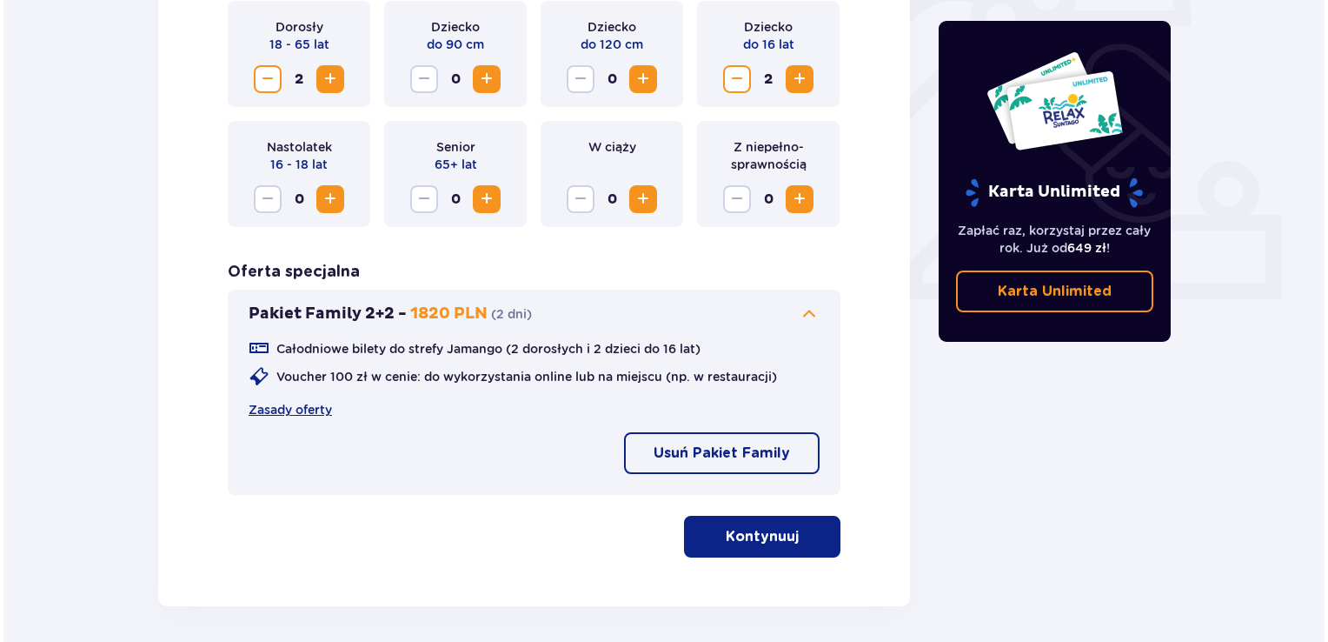
scroll to position [668, 0]
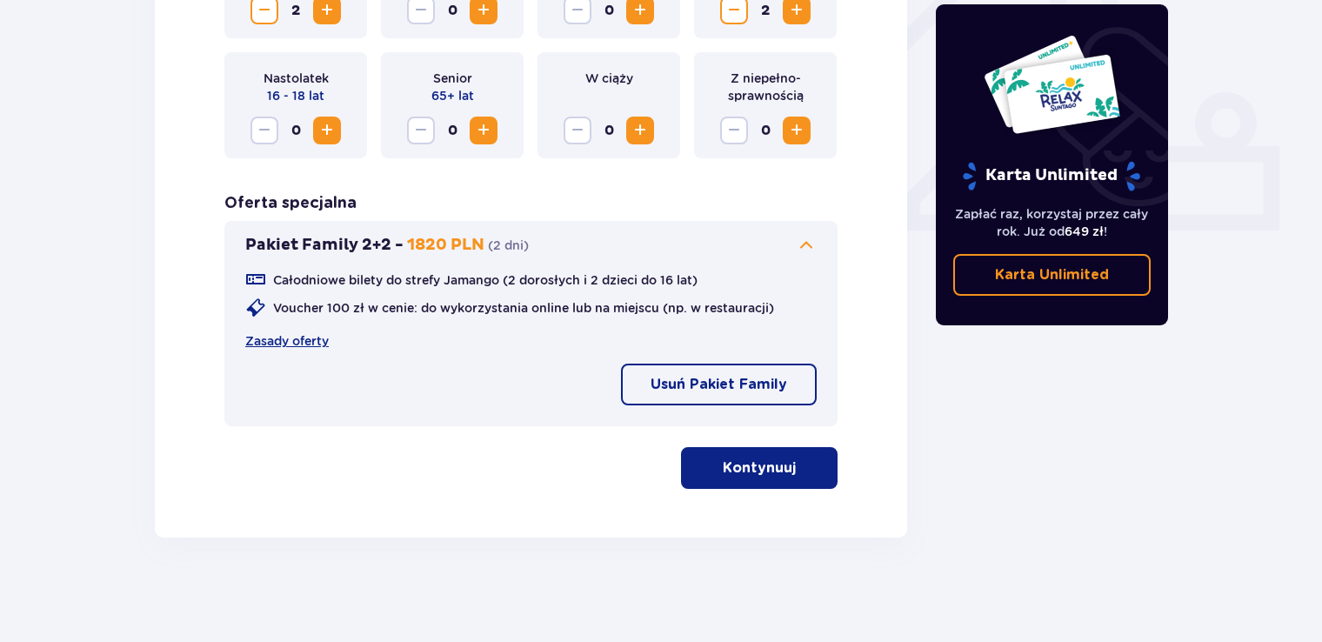
click at [752, 493] on div "Wybierz bilety Dorosły 18 - 65 lat 2 Dziecko do 90 cm 0 Dziecko do 120 cm 0 Dzi…" at bounding box center [531, 187] width 752 height 701
click at [752, 472] on p "Kontynuuj" at bounding box center [758, 467] width 73 height 19
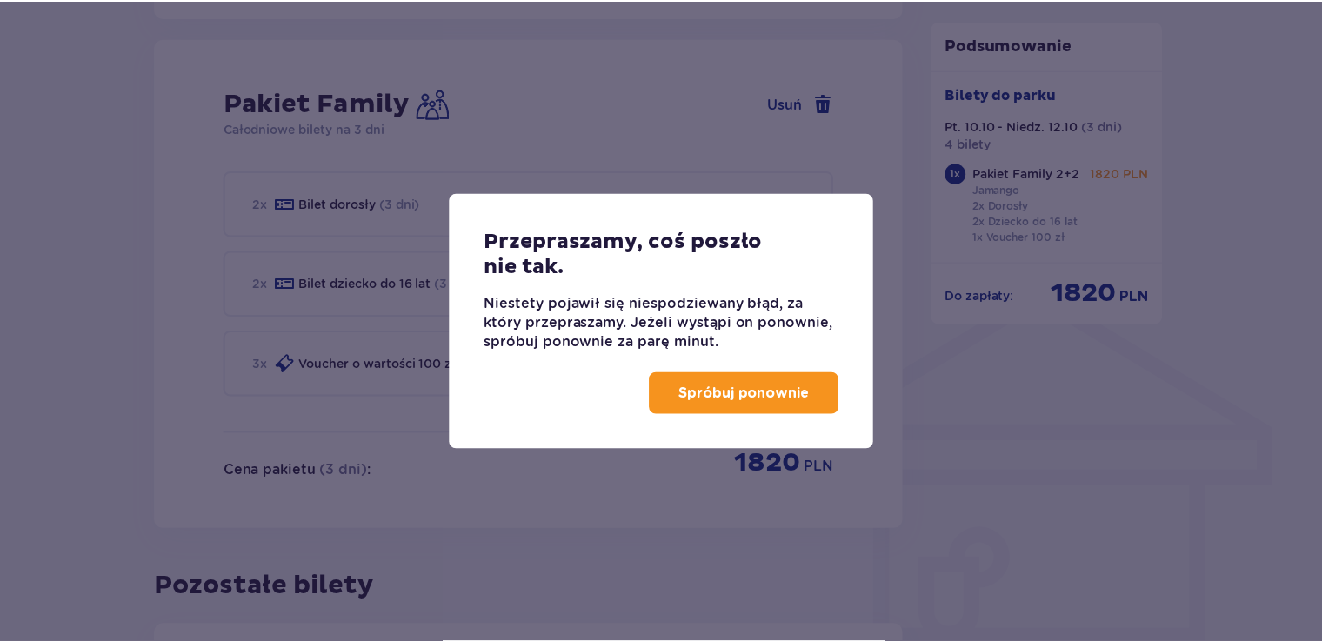
scroll to position [1142, 0]
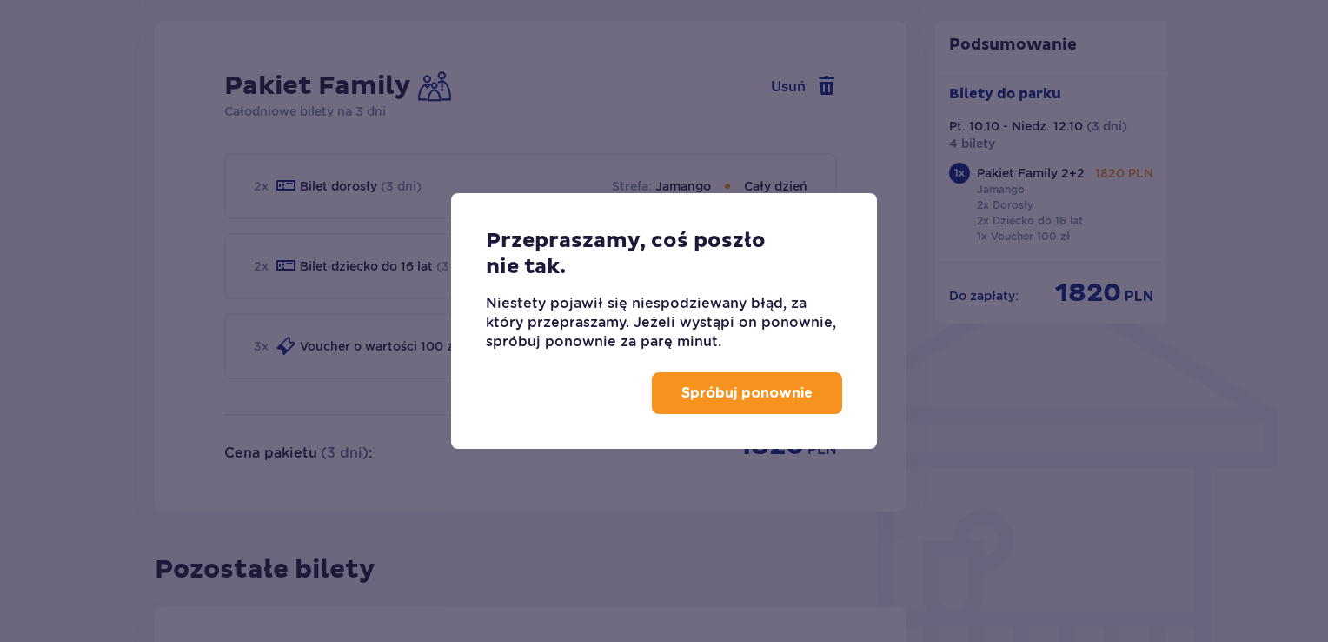
click at [756, 396] on p "Spróbuj ponownie" at bounding box center [747, 392] width 131 height 19
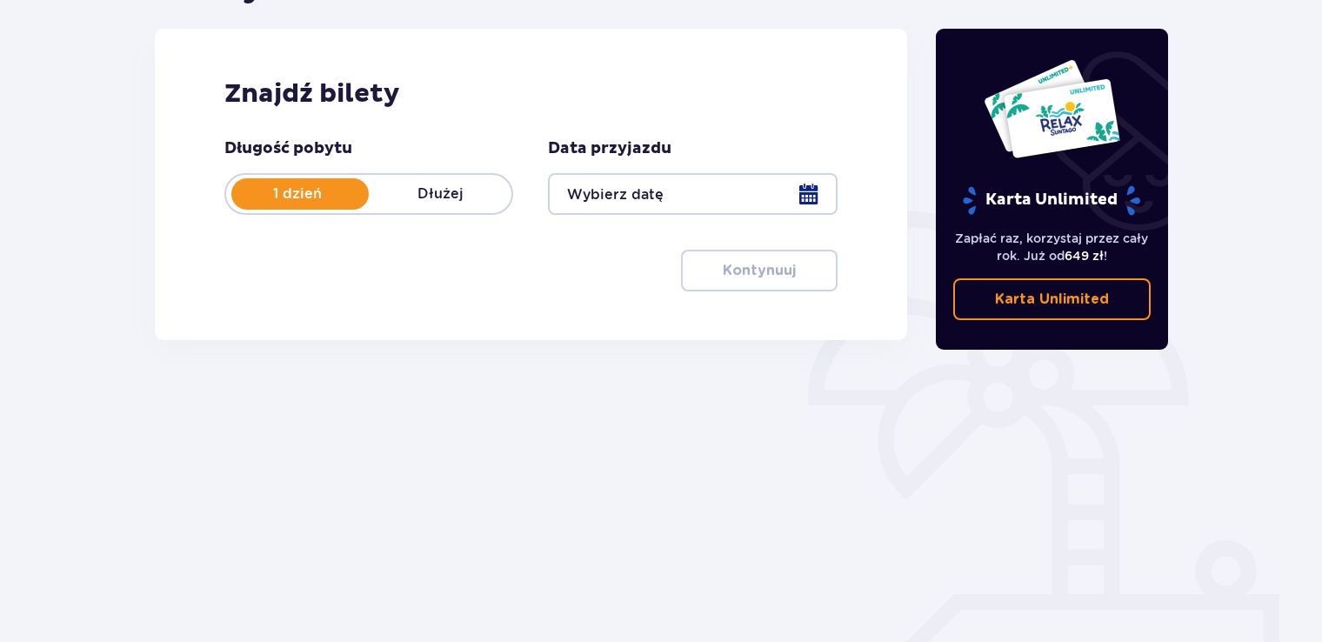
scroll to position [243, 0]
